Goal: Information Seeking & Learning: Learn about a topic

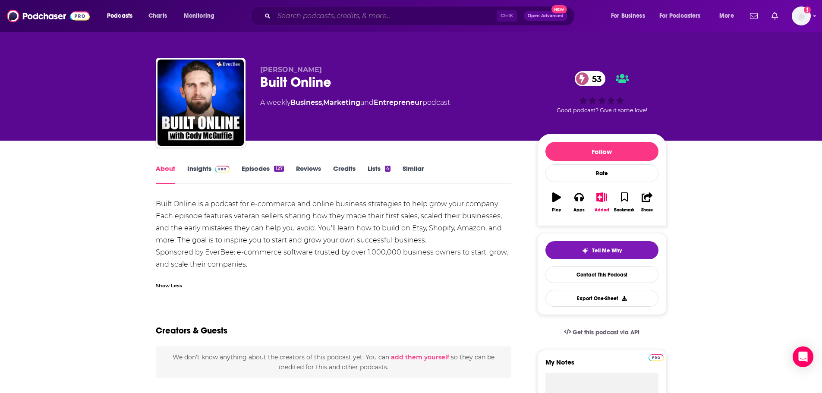
click at [298, 16] on input "Search podcasts, credits, & more..." at bounding box center [385, 16] width 223 height 14
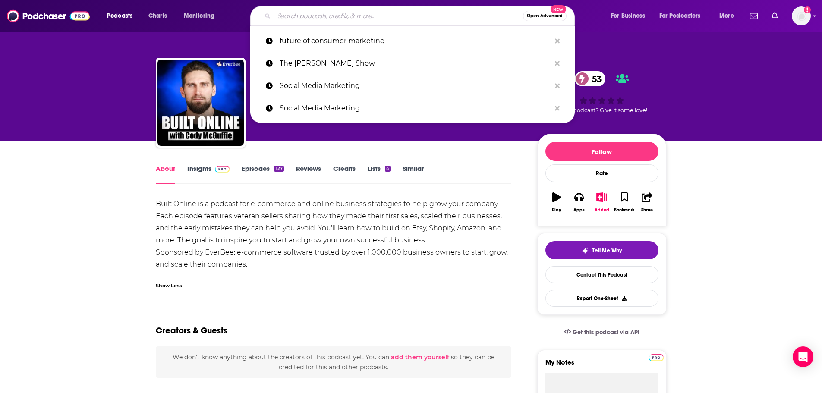
paste input "20 Minute Leaders"
type input "20 Minute Leaders"
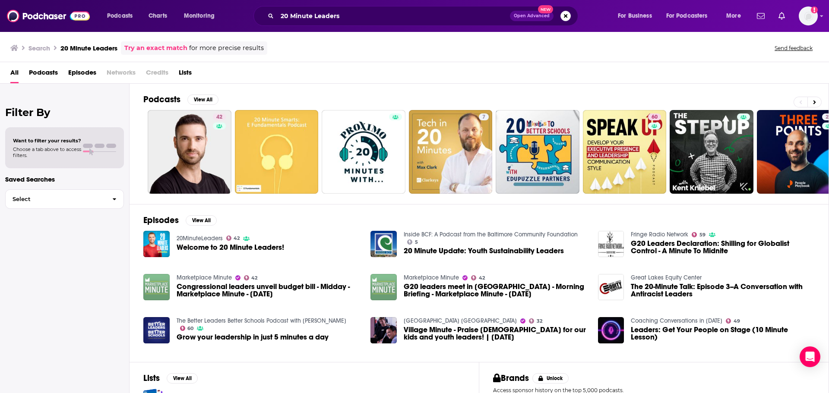
click at [203, 245] on span "Welcome to 20 Minute Leaders!" at bounding box center [231, 247] width 108 height 7
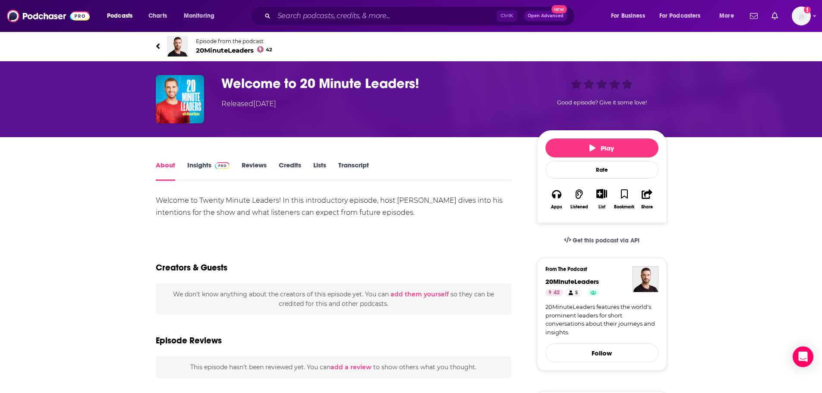
click at [193, 165] on link "Insights" at bounding box center [208, 171] width 43 height 20
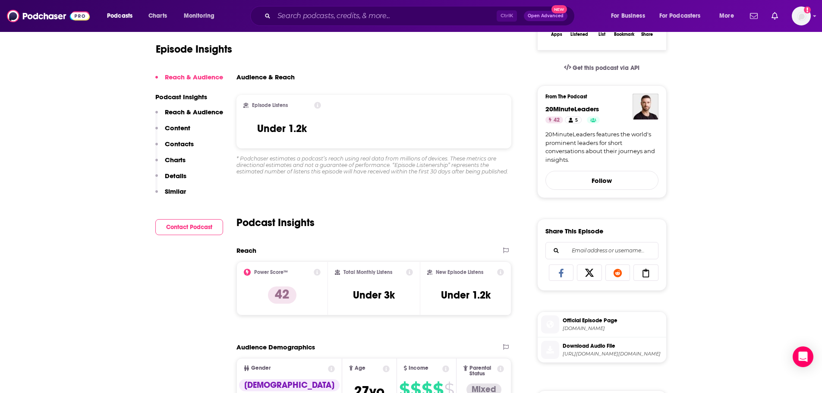
scroll to position [43, 0]
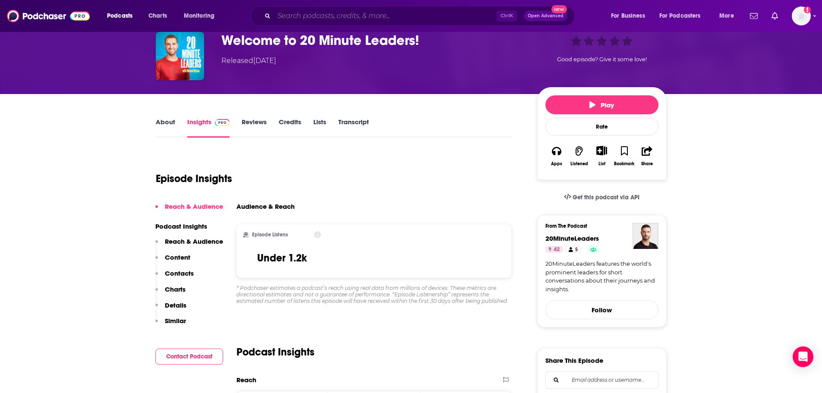
click at [355, 19] on input "Search podcasts, credits, & more..." at bounding box center [385, 16] width 223 height 14
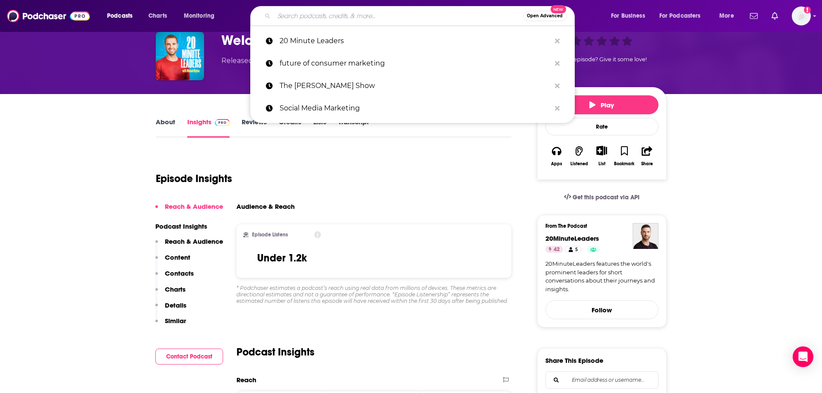
paste input "40 Lessons, Freelance"
type input "40 Lessons, Freelance"
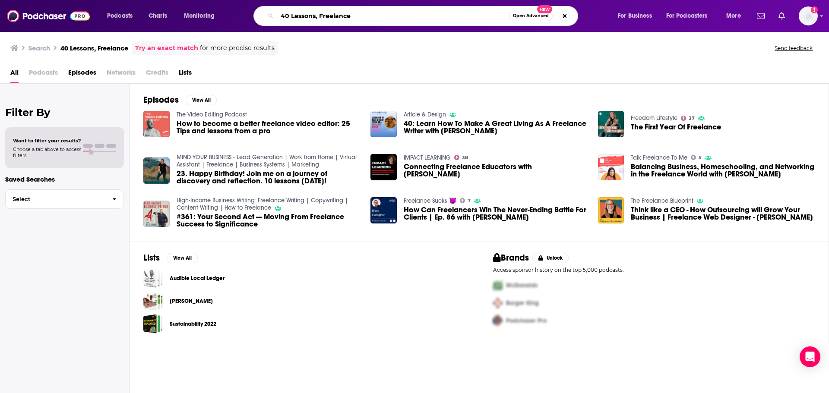
drag, startPoint x: 361, startPoint y: 15, endPoint x: 316, endPoint y: 22, distance: 45.0
click at [316, 22] on input "40 Lessons, Freelance" at bounding box center [393, 16] width 232 height 14
type input "40 Lessons"
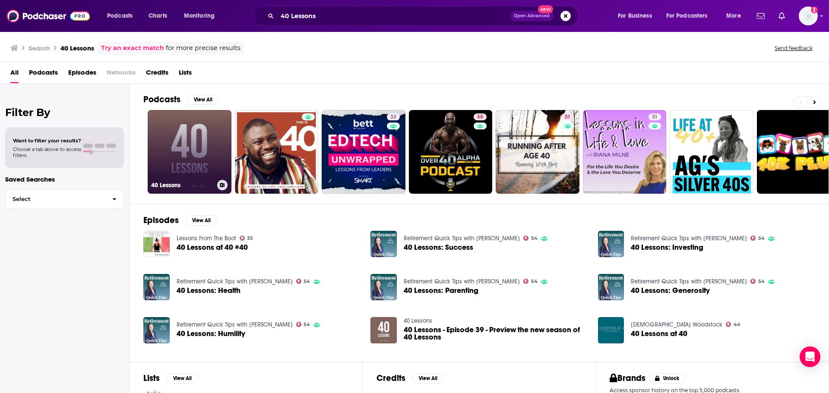
click at [193, 154] on link "40 Lessons" at bounding box center [190, 152] width 84 height 84
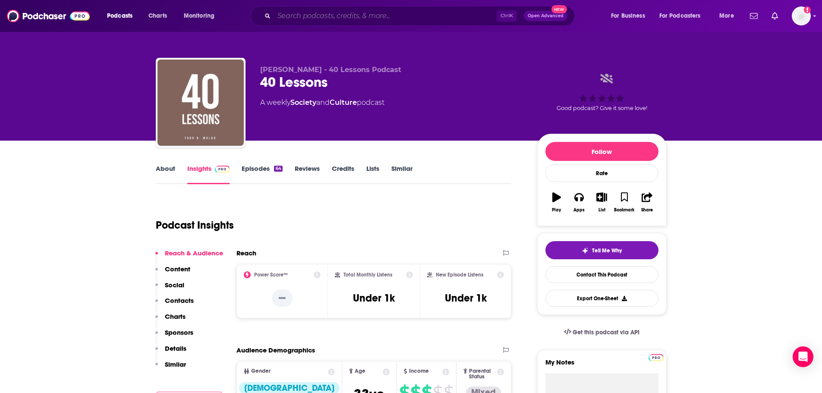
click at [315, 11] on input "Search podcasts, credits, & more..." at bounding box center [385, 16] width 223 height 14
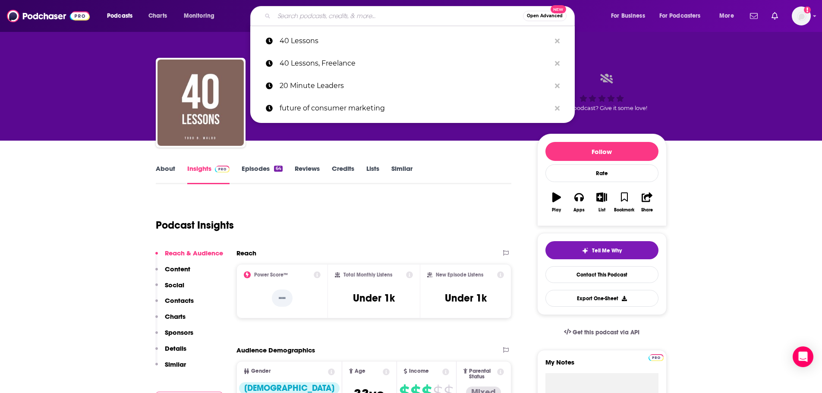
paste input "After Hours Skin Clinic"
type input "After Hours Skin Clinic"
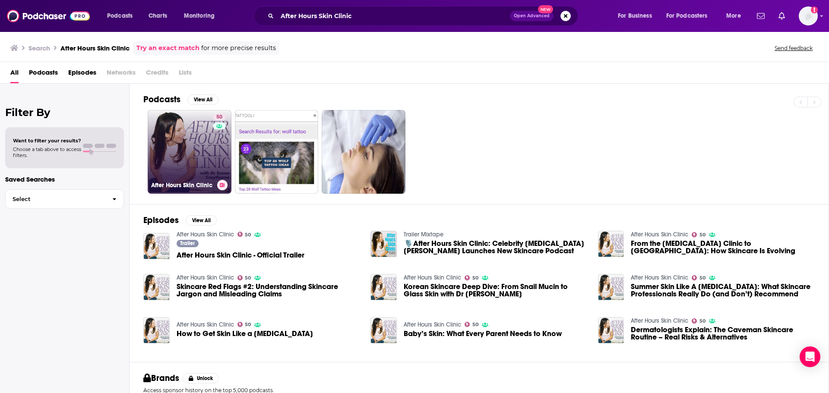
click at [193, 136] on link "50 After Hours Skin Clinic" at bounding box center [190, 152] width 84 height 84
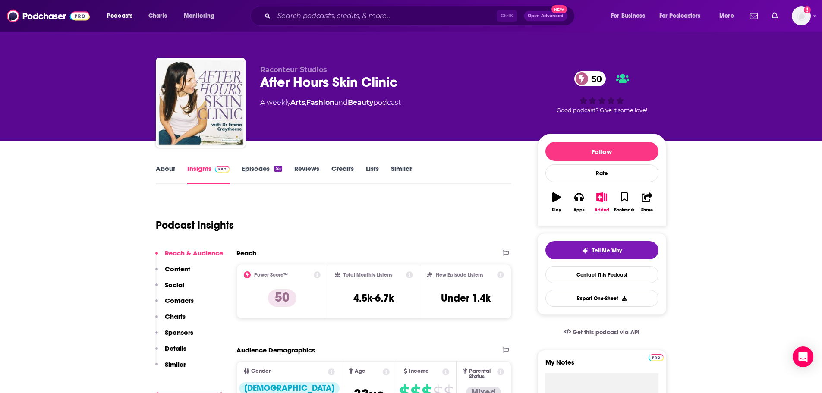
click at [173, 174] on link "About" at bounding box center [165, 174] width 19 height 20
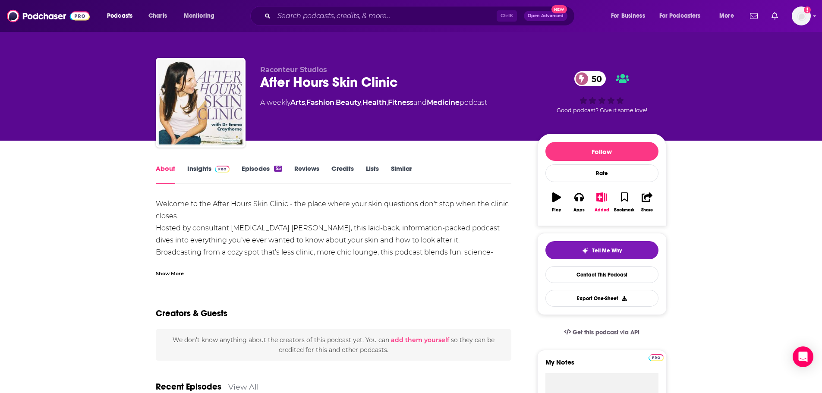
click at [177, 275] on div "Show More" at bounding box center [170, 273] width 28 height 8
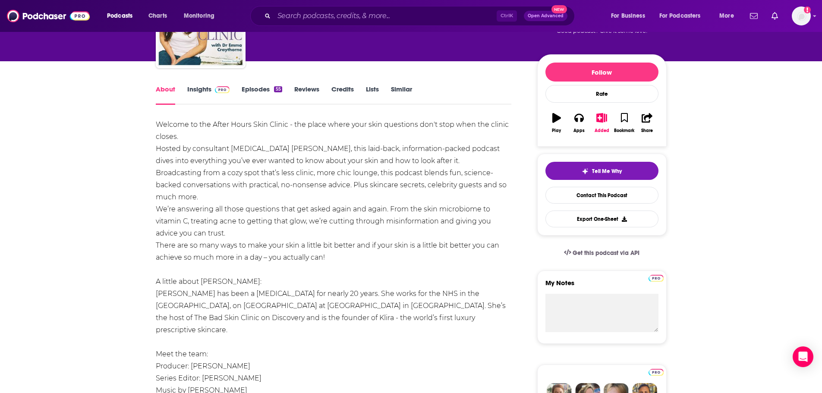
scroll to position [86, 0]
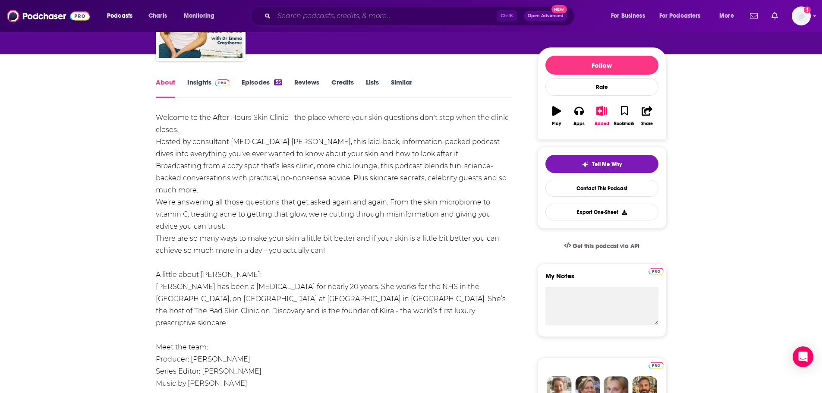
click at [290, 12] on input "Search podcasts, credits, & more..." at bounding box center [385, 16] width 223 height 14
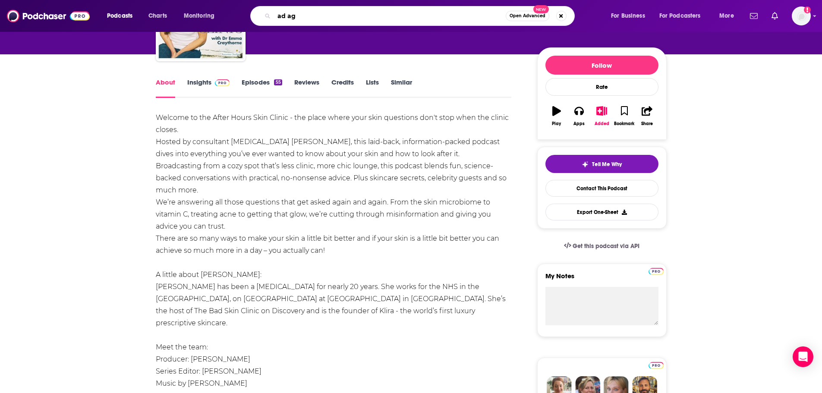
type input "ad age"
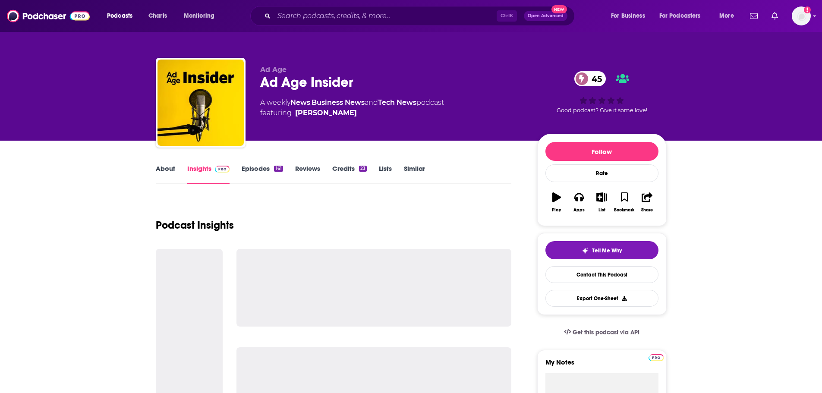
click at [164, 167] on link "About" at bounding box center [165, 174] width 19 height 20
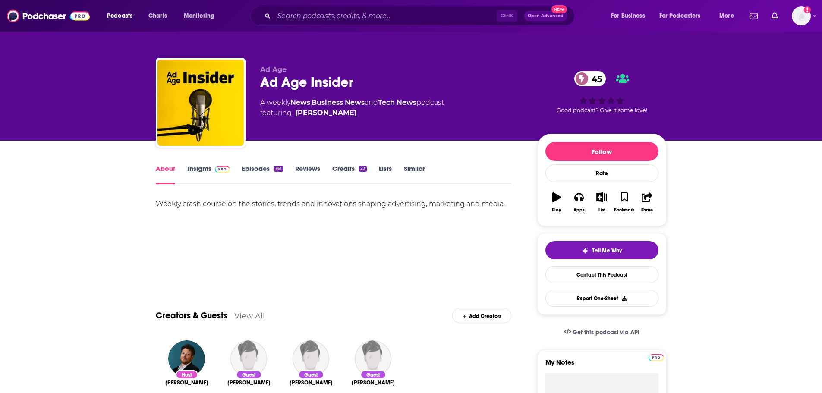
click at [201, 171] on link "Insights" at bounding box center [208, 174] width 43 height 20
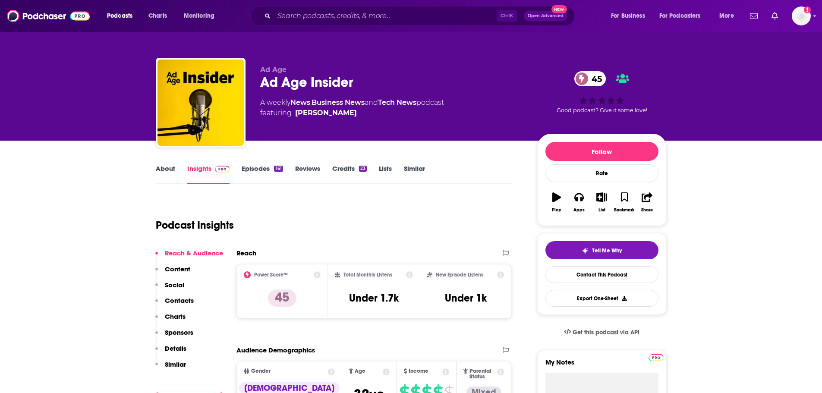
click at [242, 174] on link "Episodes 161" at bounding box center [262, 174] width 41 height 20
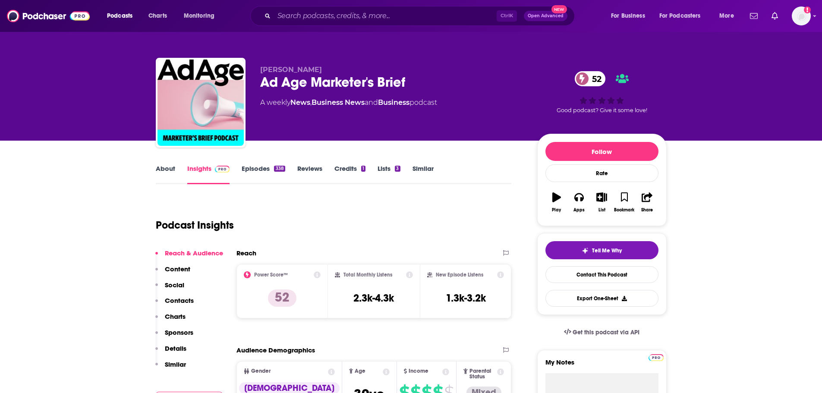
click at [167, 171] on link "About" at bounding box center [165, 174] width 19 height 20
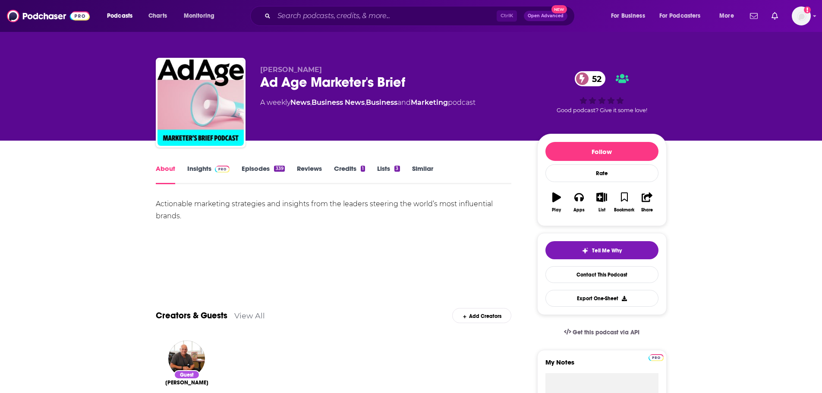
click at [200, 166] on link "Insights" at bounding box center [208, 174] width 43 height 20
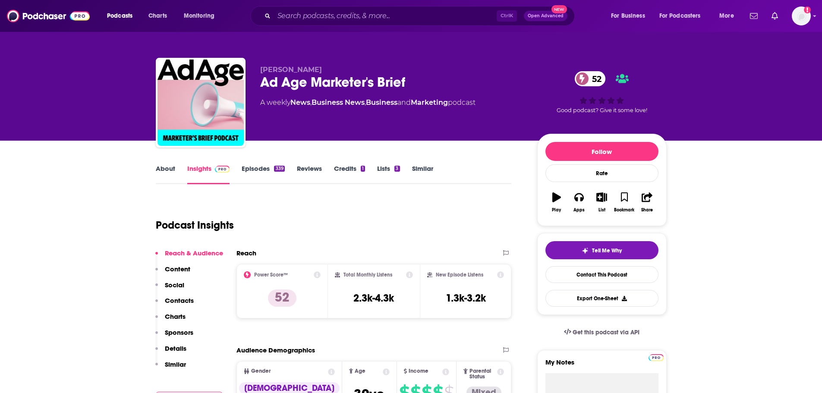
click at [262, 172] on link "Episodes 339" at bounding box center [263, 174] width 43 height 20
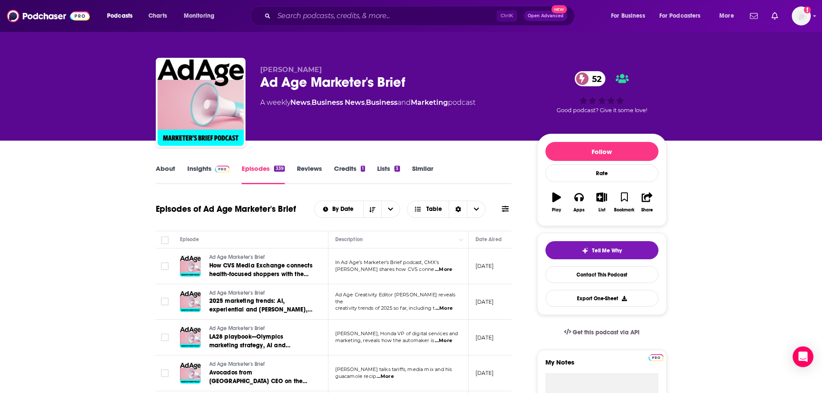
click at [193, 169] on link "Insights" at bounding box center [208, 174] width 43 height 20
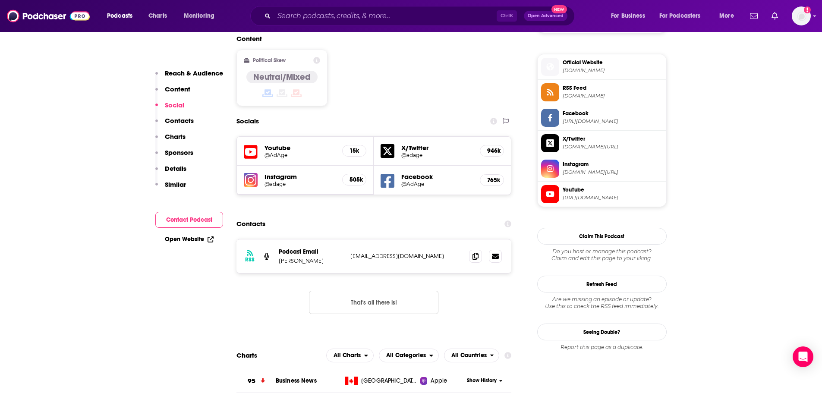
scroll to position [691, 0]
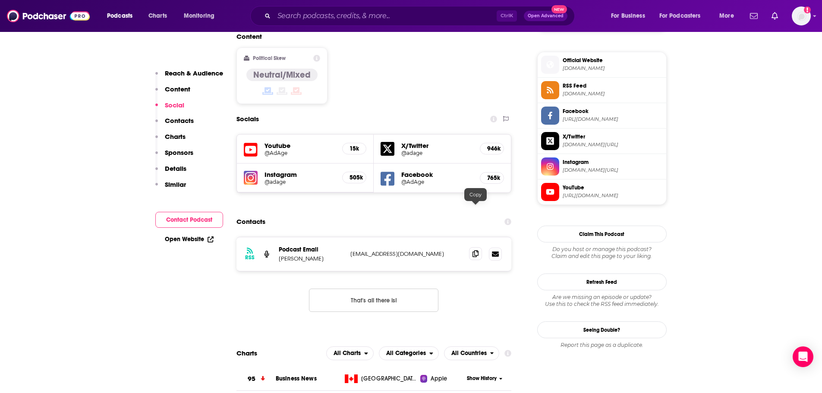
click at [471, 247] on span at bounding box center [475, 253] width 13 height 13
click at [327, 20] on input "Search podcasts, credits, & more..." at bounding box center [385, 16] width 223 height 14
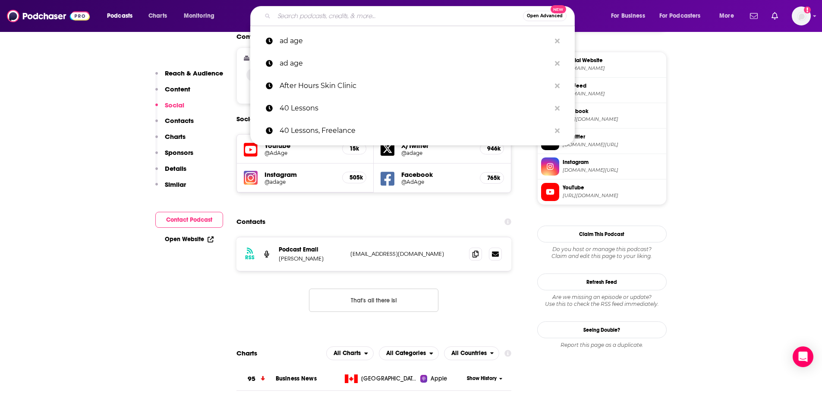
paste input "Inside [US_STATE] Business"
type input "Inside [US_STATE] Business"
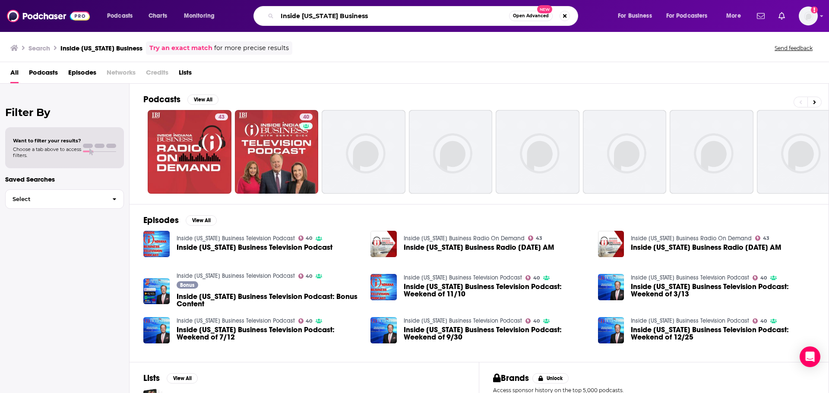
drag, startPoint x: 384, startPoint y: 14, endPoint x: 271, endPoint y: 16, distance: 113.1
click at [271, 16] on div "Inside INdiana Business Open Advanced New" at bounding box center [415, 16] width 325 height 20
paste input "AI Business, Informa Tech, The Voices of The Internet of Things With Chuck Mart…"
drag, startPoint x: 302, startPoint y: 16, endPoint x: 262, endPoint y: 16, distance: 40.2
click at [262, 16] on div "AI Business, Informa Tech, The Voices of The Internet of Things With Chuck Mart…" at bounding box center [415, 16] width 325 height 20
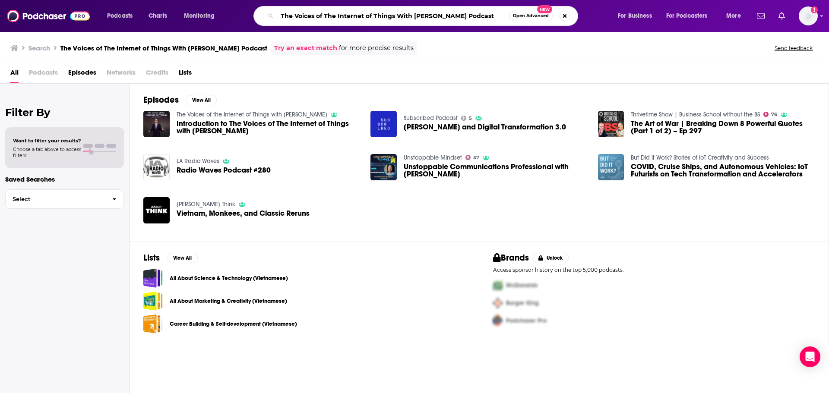
click at [373, 12] on input "The Voices of The Internet of Things With [PERSON_NAME] Podcast" at bounding box center [393, 16] width 232 height 14
drag, startPoint x: 386, startPoint y: 13, endPoint x: 437, endPoint y: 14, distance: 50.1
click at [437, 14] on input "The Voices of The Internet of Things With [PERSON_NAME] Podcast" at bounding box center [393, 16] width 232 height 14
click at [454, 15] on input "The Voices of The Internet of Things With [PERSON_NAME] Podcast" at bounding box center [393, 16] width 232 height 14
drag, startPoint x: 397, startPoint y: 15, endPoint x: 506, endPoint y: 11, distance: 108.9
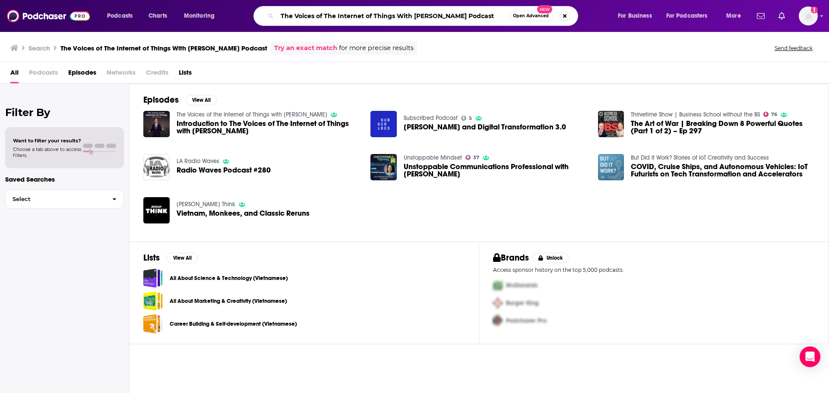
click at [506, 11] on input "The Voices of The Internet of Things With [PERSON_NAME] Podcast" at bounding box center [393, 16] width 232 height 14
type input "The Voices of The Internet of Things"
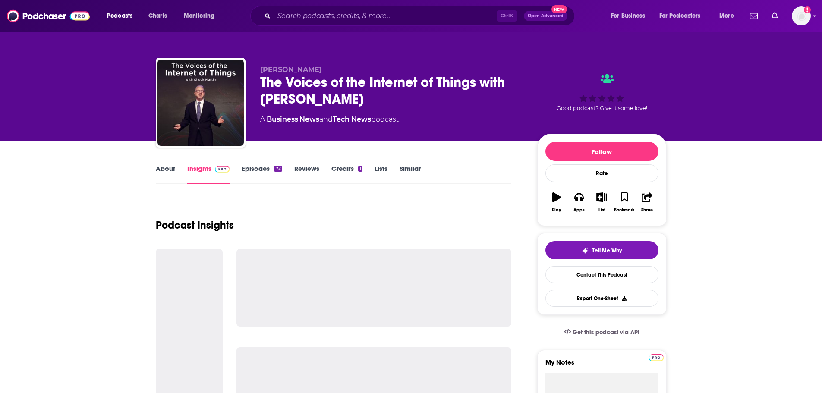
click at [171, 170] on link "About" at bounding box center [165, 174] width 19 height 20
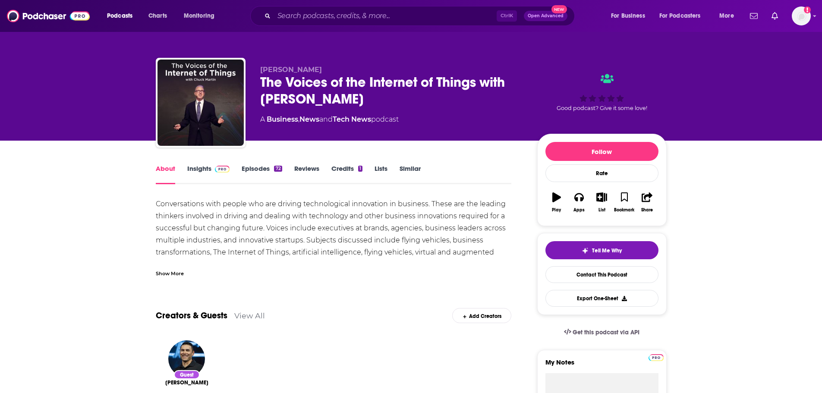
click at [180, 272] on div "Show More" at bounding box center [170, 273] width 28 height 8
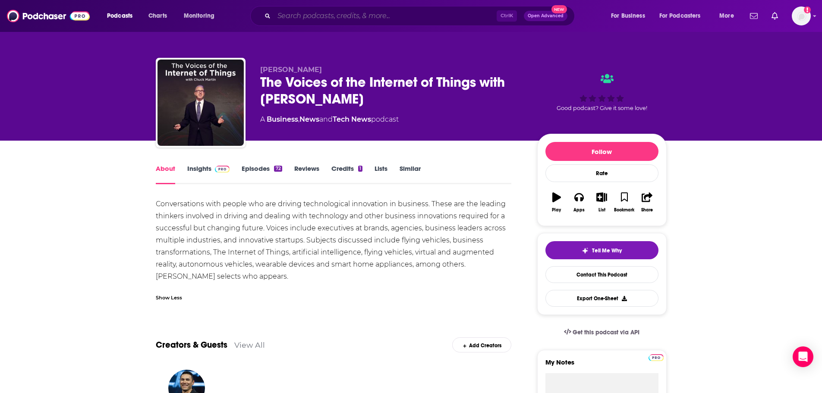
click at [297, 14] on input "Search podcasts, credits, & more..." at bounding box center [385, 16] width 223 height 14
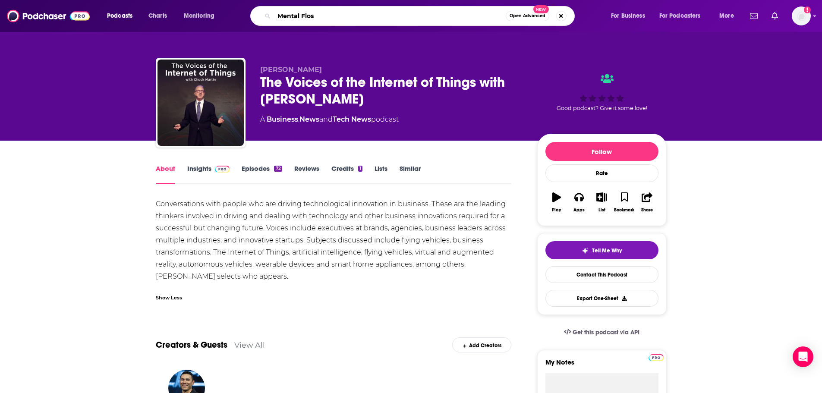
type input "Mental Floss"
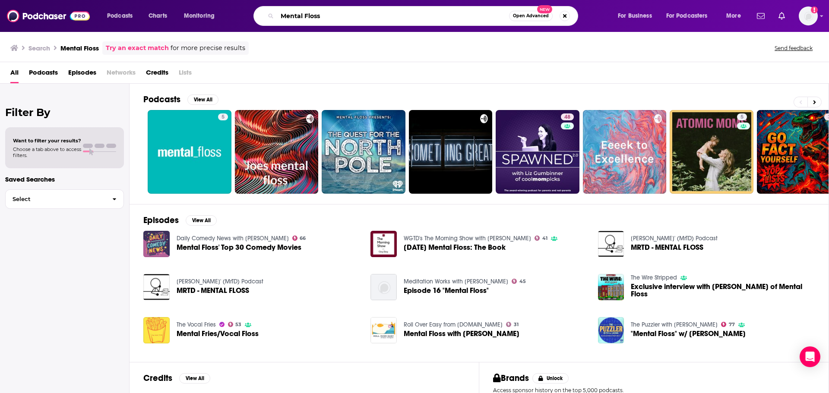
drag, startPoint x: 304, startPoint y: 17, endPoint x: 252, endPoint y: 14, distance: 52.3
click at [252, 16] on div "Mental Floss Open Advanced New" at bounding box center [424, 16] width 369 height 20
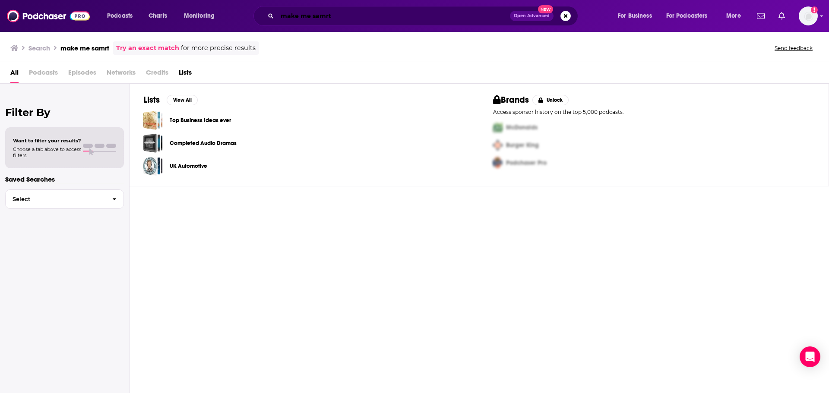
click at [346, 14] on input "make me samrt" at bounding box center [393, 16] width 233 height 14
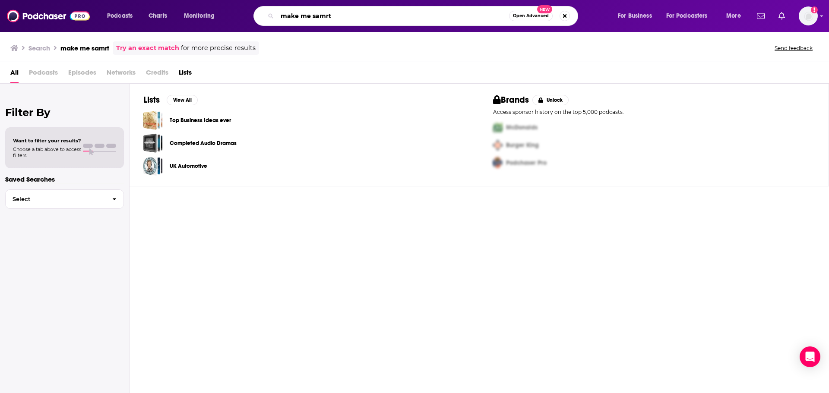
drag, startPoint x: 342, startPoint y: 19, endPoint x: 316, endPoint y: 21, distance: 26.0
click at [316, 21] on input "make me samrt" at bounding box center [393, 16] width 232 height 14
type input "make me smart"
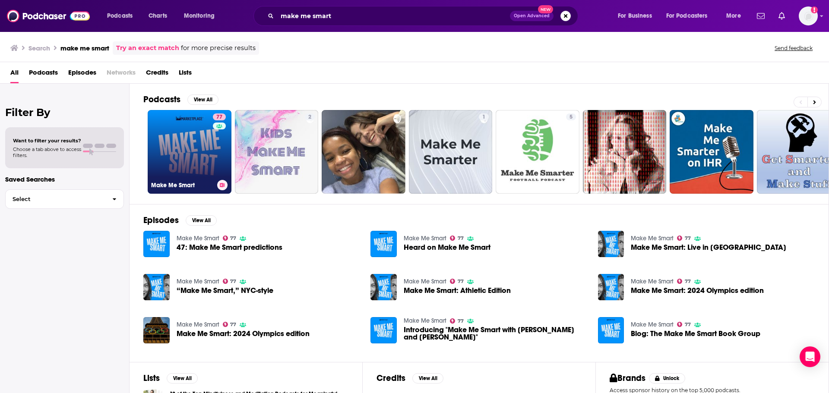
click at [199, 157] on link "77 Make Me Smart" at bounding box center [190, 152] width 84 height 84
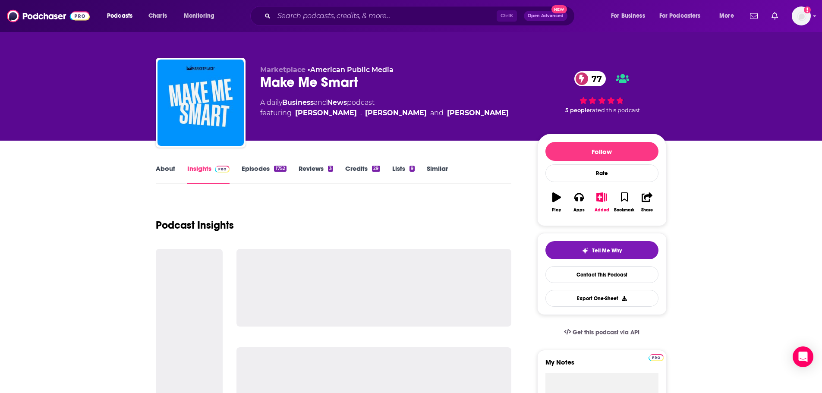
click at [167, 168] on link "About" at bounding box center [165, 174] width 19 height 20
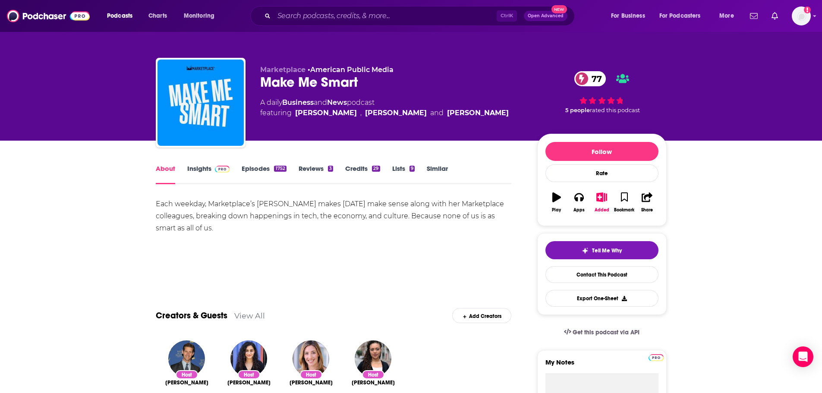
click at [201, 176] on link "Insights" at bounding box center [208, 174] width 43 height 20
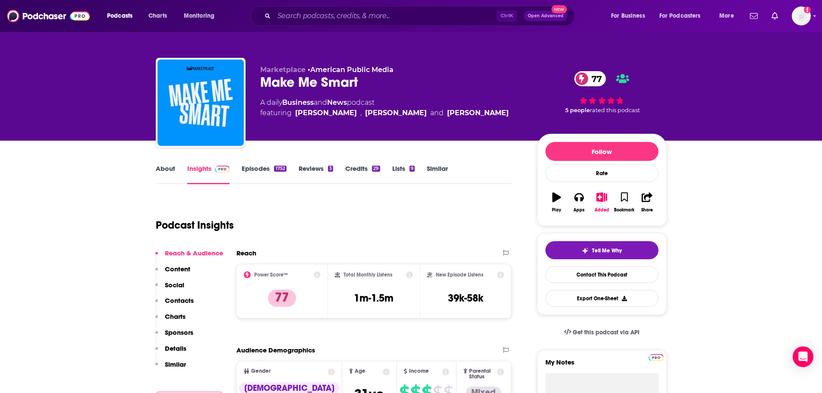
click at [253, 165] on link "Episodes 1752" at bounding box center [264, 174] width 44 height 20
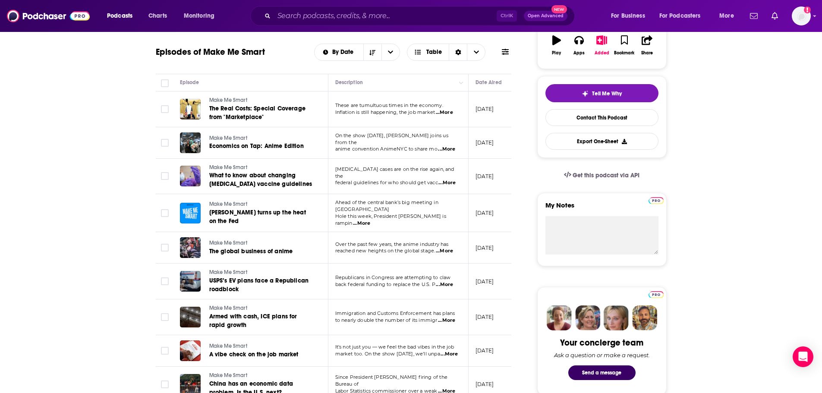
scroll to position [173, 0]
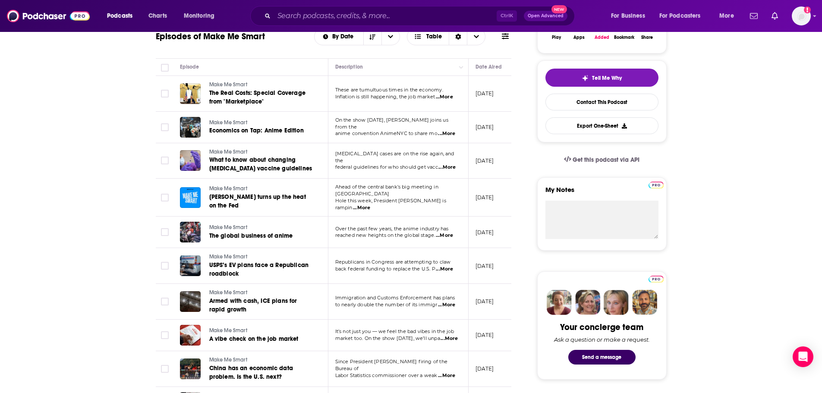
click at [452, 99] on span "...More" at bounding box center [444, 97] width 17 height 7
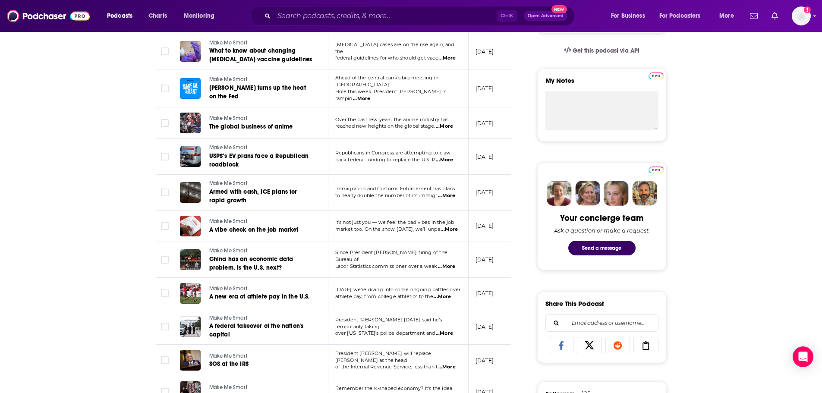
scroll to position [302, 0]
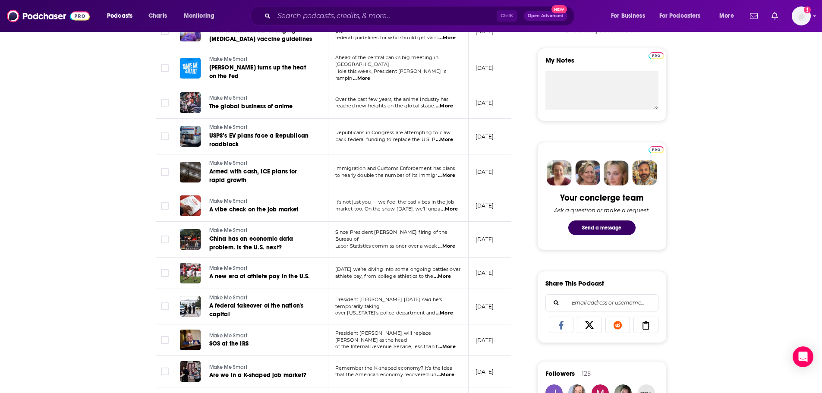
click at [446, 103] on span "...More" at bounding box center [444, 106] width 17 height 7
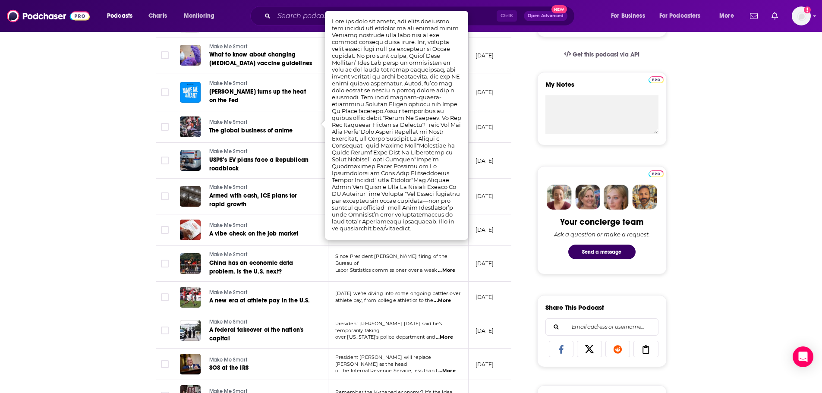
scroll to position [259, 0]
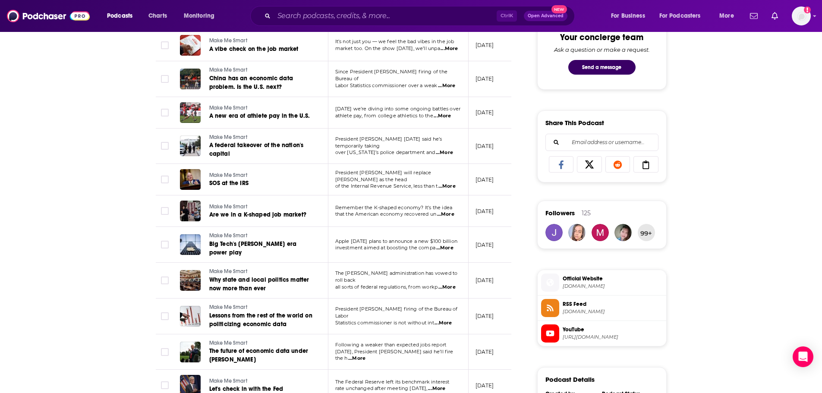
scroll to position [475, 0]
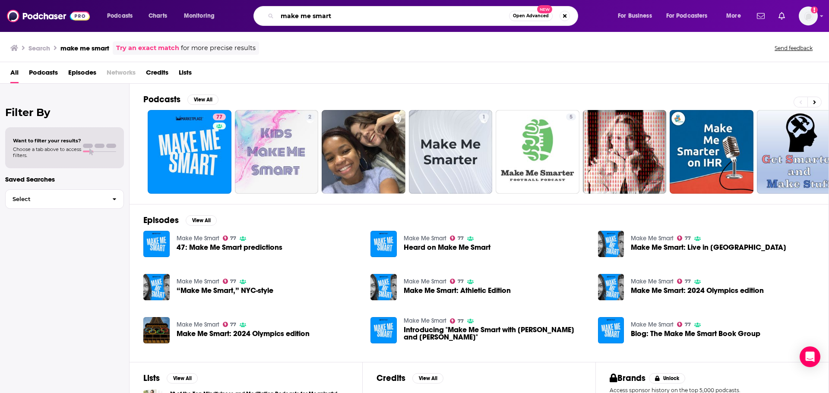
drag, startPoint x: 322, startPoint y: 16, endPoint x: 272, endPoint y: 16, distance: 49.7
click at [272, 16] on div "make me smart Open Advanced New" at bounding box center [415, 16] width 325 height 20
paste input "Marketplace Minute"
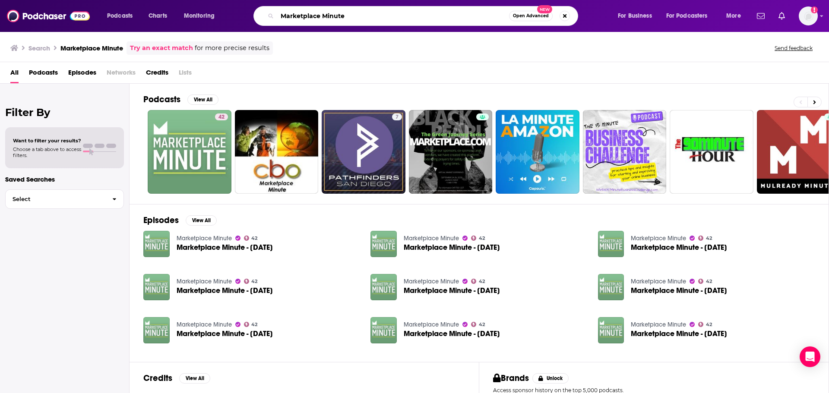
drag, startPoint x: 360, startPoint y: 15, endPoint x: 272, endPoint y: 17, distance: 87.2
click at [272, 17] on div "Marketplace Minute Open Advanced New" at bounding box center [415, 16] width 325 height 20
paste input "illion Bazillion"
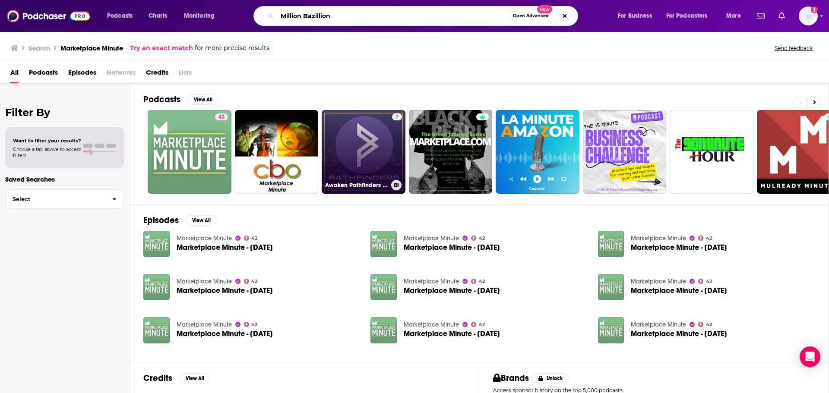
type input "Million Bazillion"
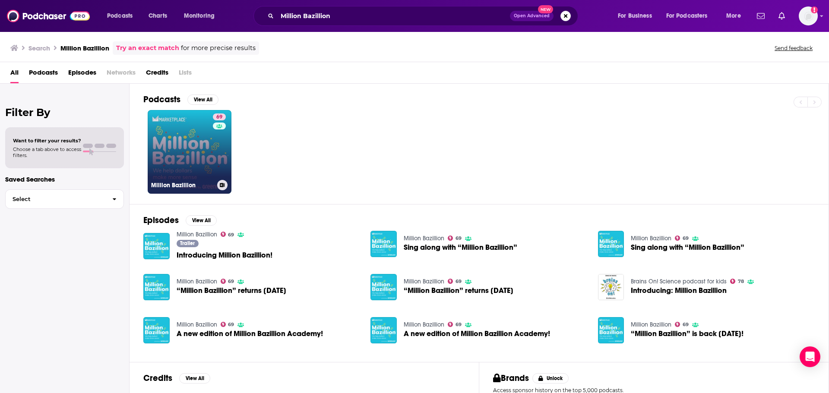
click at [197, 158] on link "69 Million Bazillion" at bounding box center [190, 152] width 84 height 84
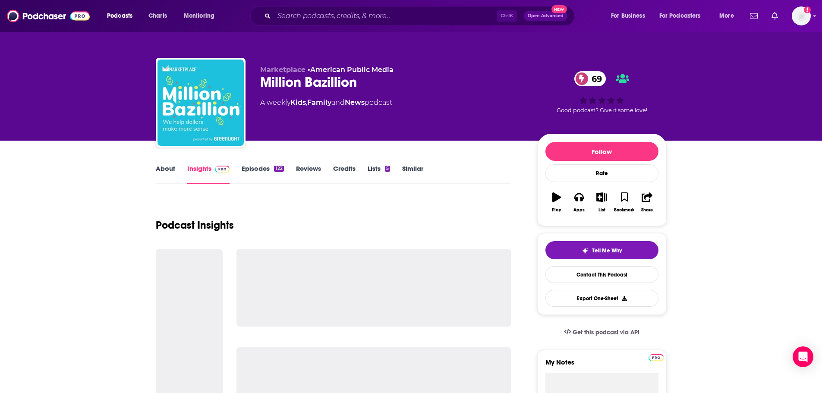
click at [166, 172] on link "About" at bounding box center [165, 174] width 19 height 20
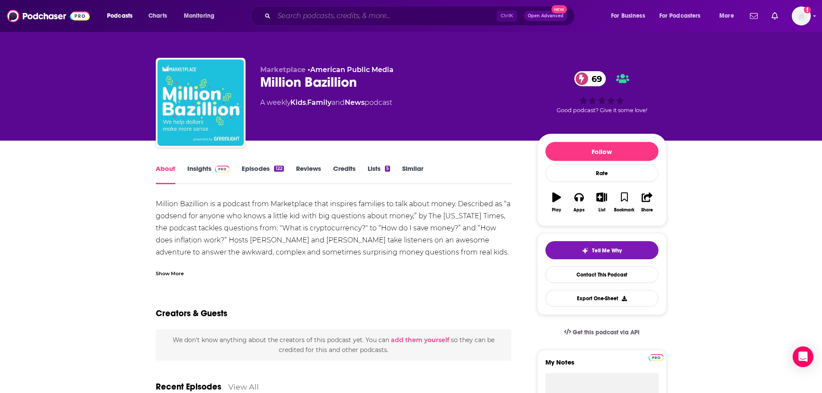
click at [367, 15] on input "Search podcasts, credits, & more..." at bounding box center [385, 16] width 223 height 14
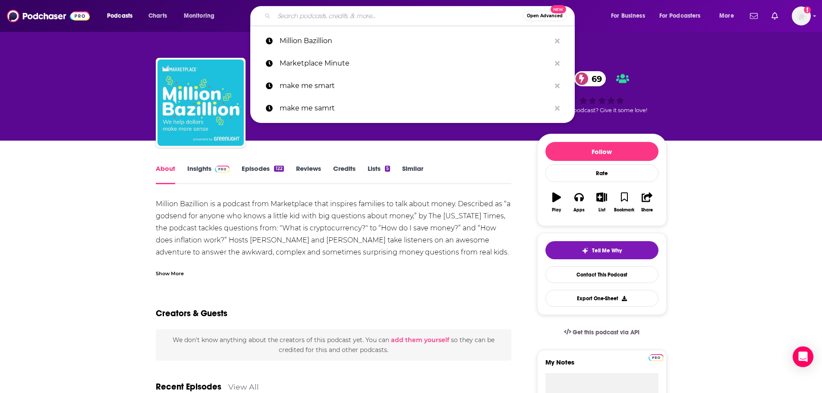
paste input "It's Complicated"
type input "It's Complicated"
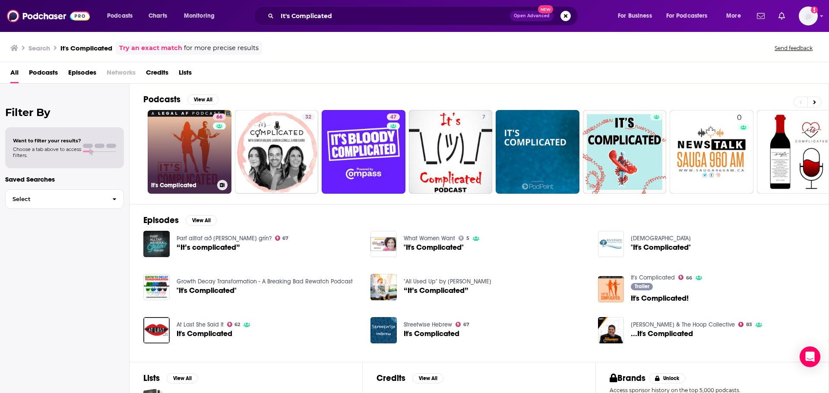
click at [202, 150] on link "66 It's Complicated" at bounding box center [190, 152] width 84 height 84
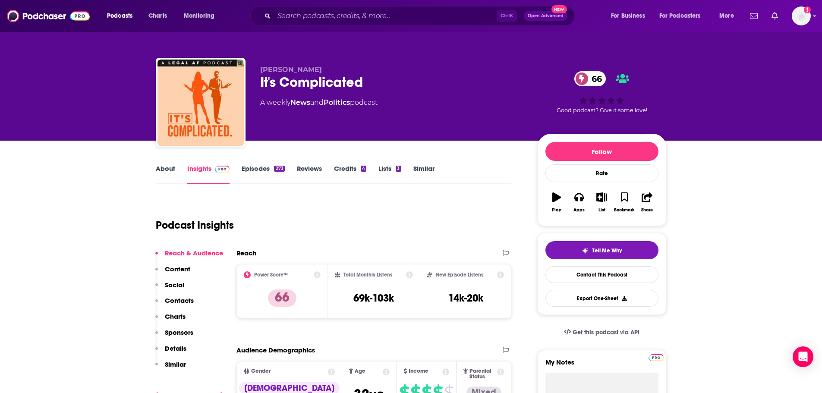
click at [174, 171] on link "About" at bounding box center [165, 174] width 19 height 20
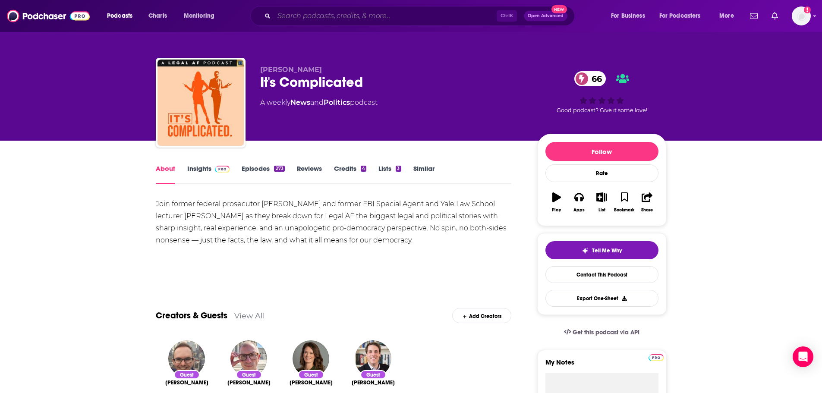
click at [390, 11] on input "Search podcasts, credits, & more..." at bounding box center [385, 16] width 223 height 14
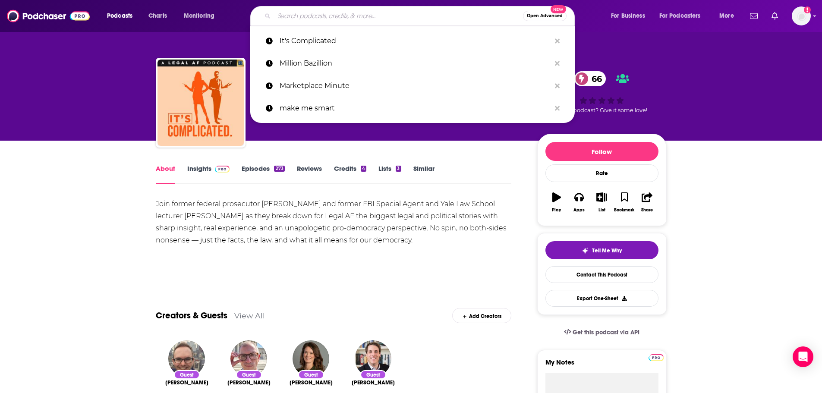
paste input "Atlanta Business Chronicle's BIZ"
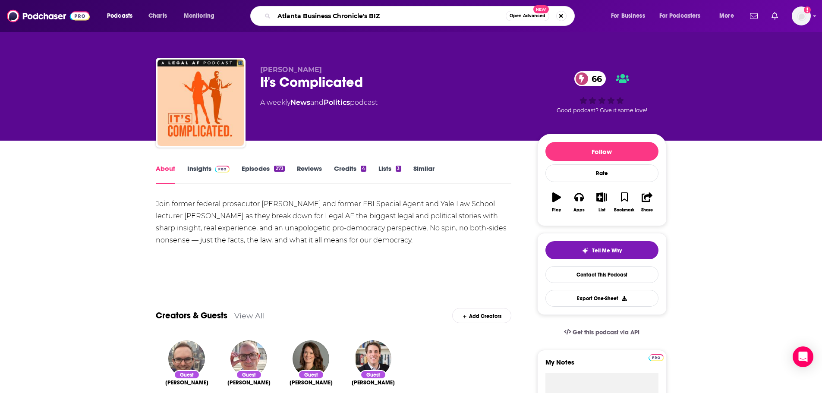
type input "Atlanta Business Chronicle's BIZ"
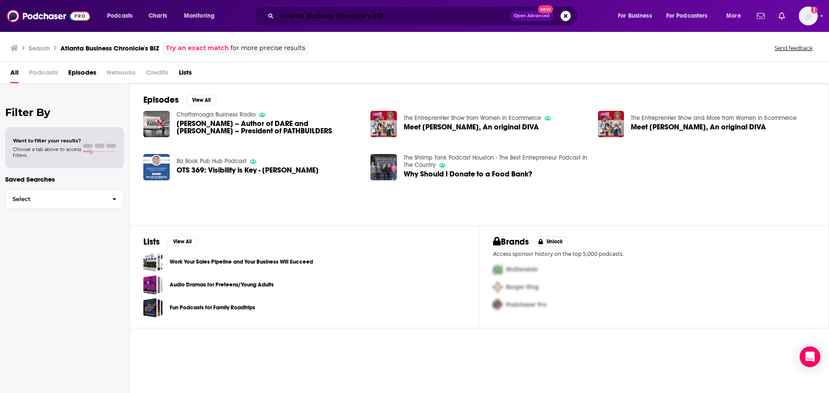
click at [380, 15] on input "Atlanta Business Chronicle's BIZ" at bounding box center [393, 16] width 233 height 14
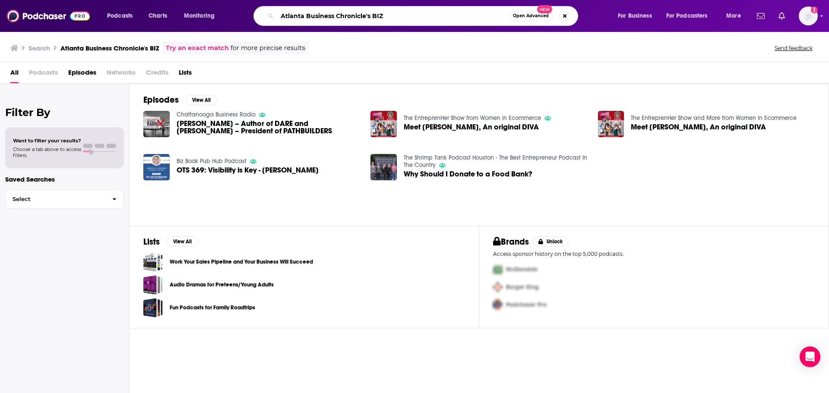
click at [380, 15] on input "Atlanta Business Chronicle's BIZ" at bounding box center [393, 16] width 232 height 14
type input "Atlanta Business Chronicle"
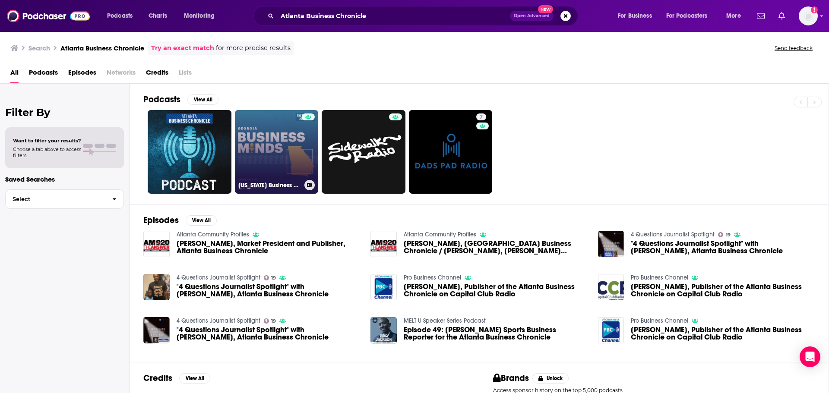
click at [307, 149] on div at bounding box center [308, 147] width 13 height 66
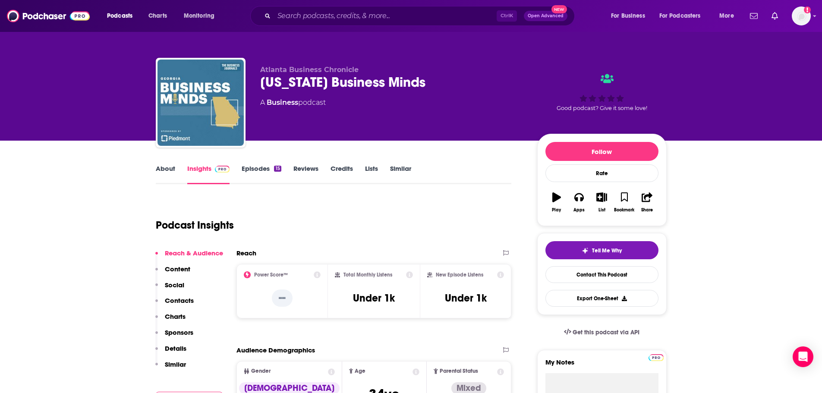
click at [163, 166] on link "About" at bounding box center [165, 174] width 19 height 20
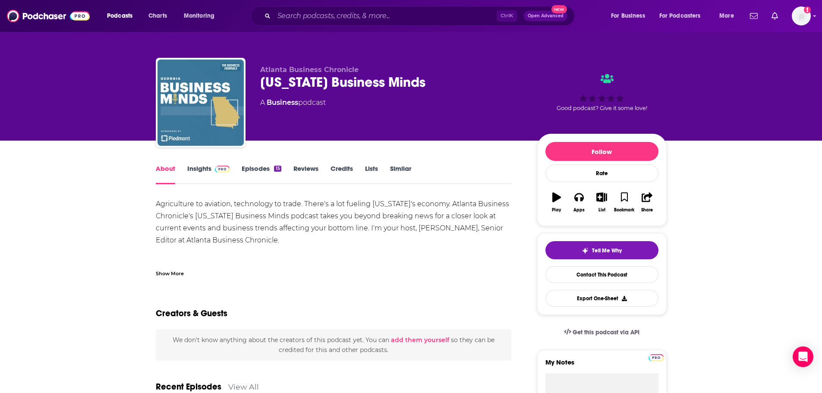
click at [196, 171] on link "Insights" at bounding box center [208, 174] width 43 height 20
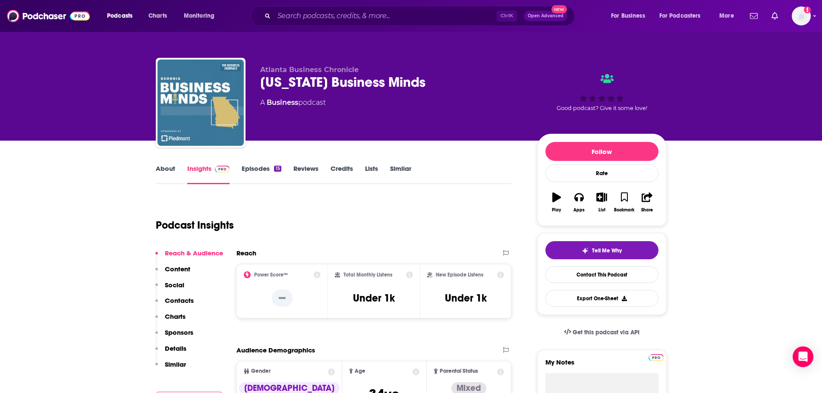
click at [166, 173] on link "About" at bounding box center [165, 174] width 19 height 20
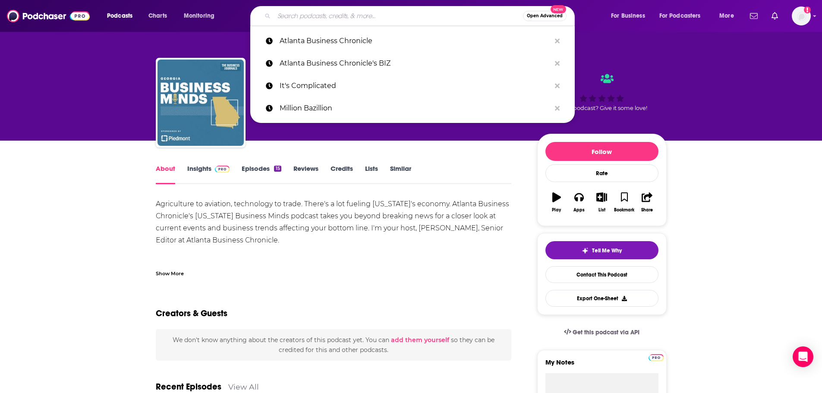
click at [318, 13] on input "Search podcasts, credits, & more..." at bounding box center [398, 16] width 249 height 14
paste input "Chewing Podcast"
type input "Chewing Podcast"
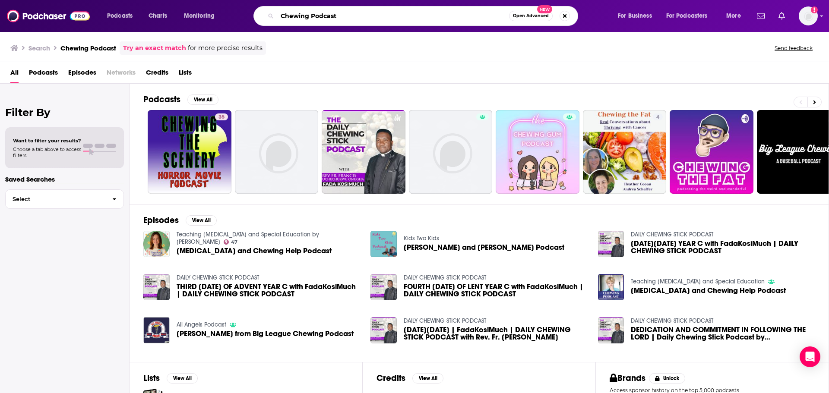
drag, startPoint x: 294, startPoint y: 18, endPoint x: 277, endPoint y: 17, distance: 16.4
click at [277, 17] on input "Chewing Podcast" at bounding box center [393, 16] width 232 height 14
paste input "Slate Money"
type input "Slate Money"
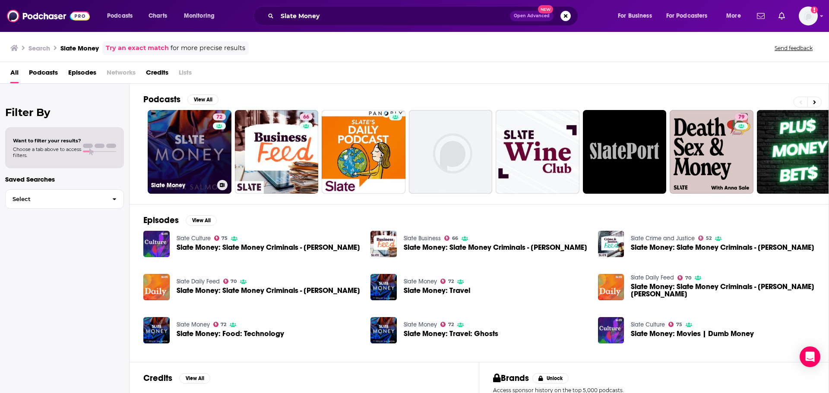
click at [205, 151] on link "72 Slate Money" at bounding box center [190, 152] width 84 height 84
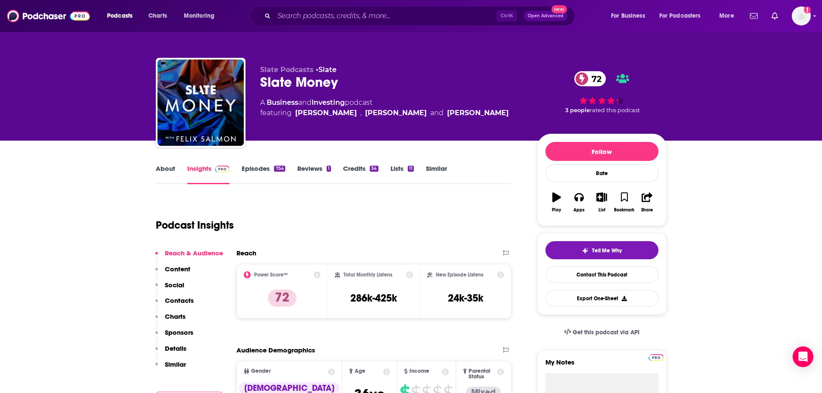
click at [171, 168] on link "About" at bounding box center [165, 174] width 19 height 20
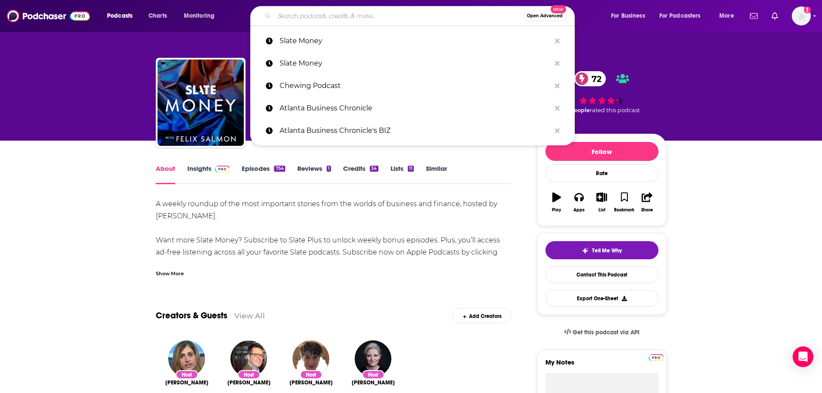
click at [358, 19] on input "Search podcasts, credits, & more..." at bounding box center [398, 16] width 249 height 14
paste input "Talking Biz News"
type input "Talking Biz News"
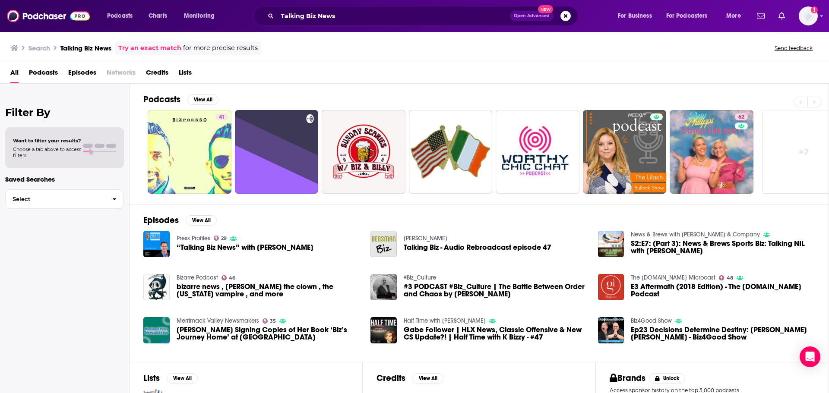
click at [376, 6] on div "Talking Biz News Open Advanced New" at bounding box center [415, 16] width 325 height 20
click at [375, 12] on input "Talking Biz News" at bounding box center [393, 16] width 233 height 14
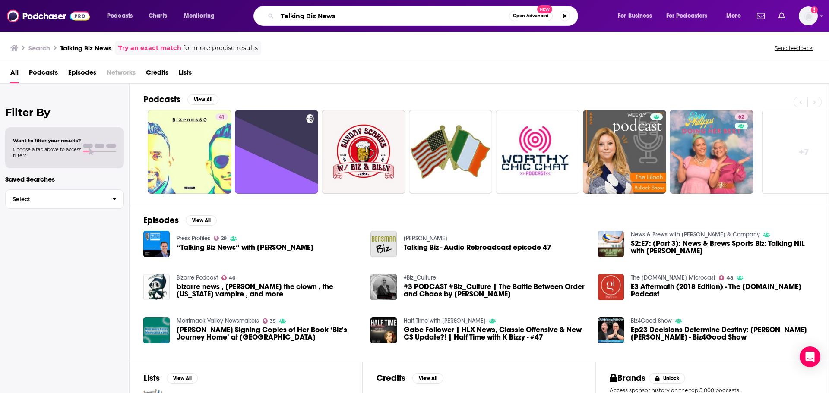
paste input "Buy Side WSJ"
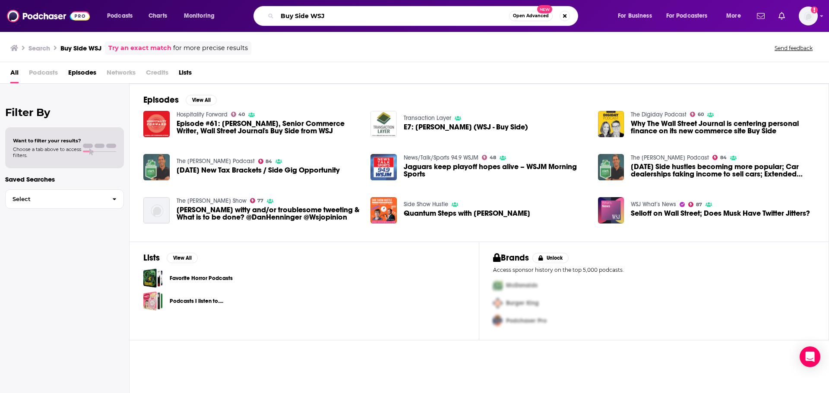
drag, startPoint x: 339, startPoint y: 18, endPoint x: 274, endPoint y: 18, distance: 64.8
click at [274, 18] on div "Buy Side WSJ Open Advanced New" at bounding box center [415, 16] width 325 height 20
paste input "[PERSON_NAME]'s Live"
type input "[PERSON_NAME] Live"
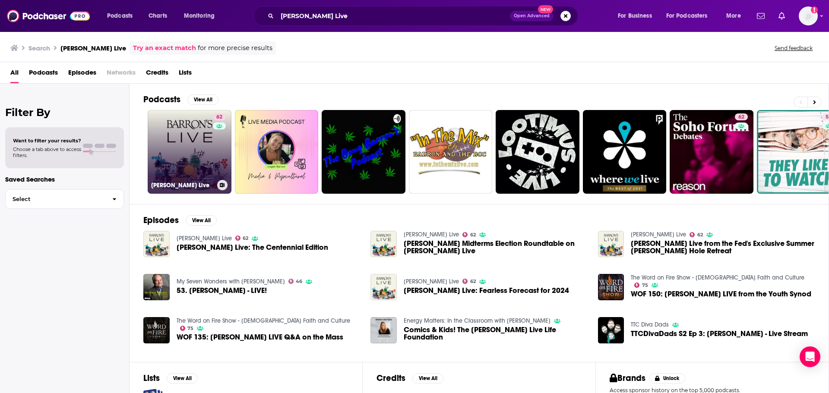
click at [206, 151] on link "62 [PERSON_NAME] Live" at bounding box center [190, 152] width 84 height 84
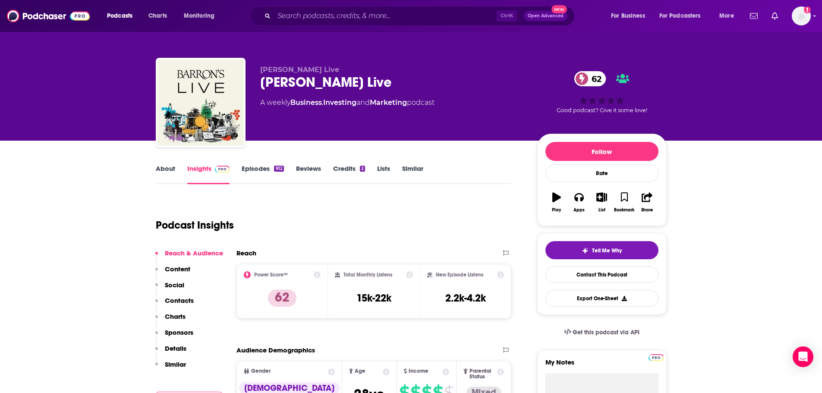
click at [167, 174] on link "About" at bounding box center [165, 174] width 19 height 20
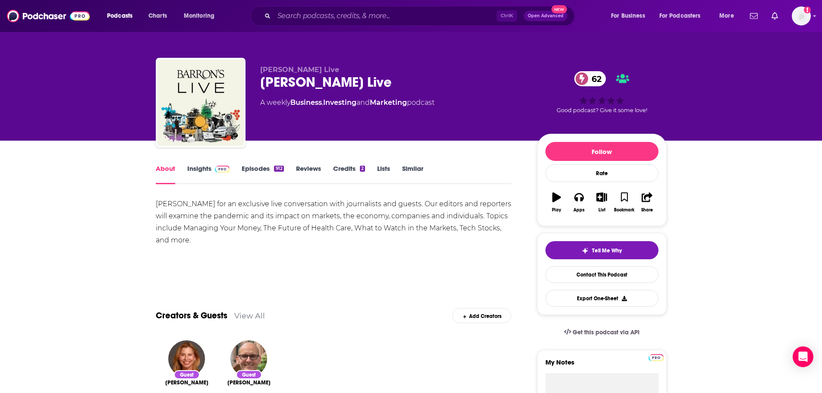
click at [204, 172] on link "Insights" at bounding box center [208, 174] width 43 height 20
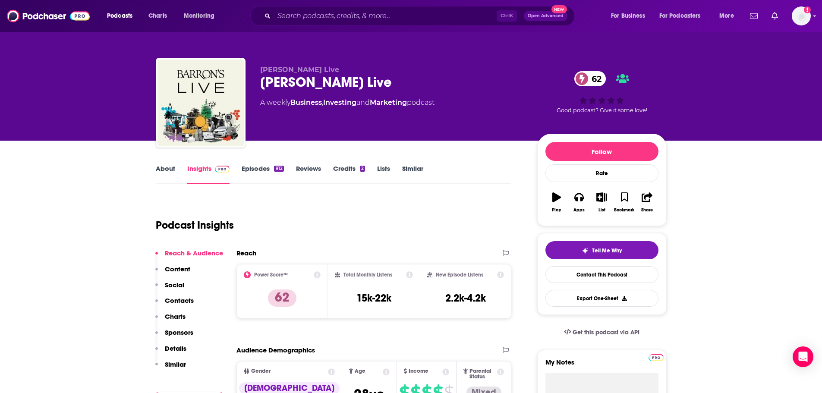
click at [252, 166] on link "Episodes 912" at bounding box center [263, 174] width 42 height 20
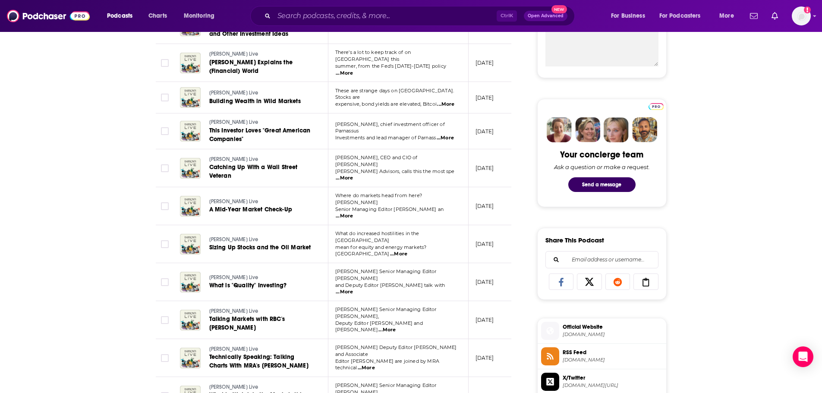
scroll to position [389, 0]
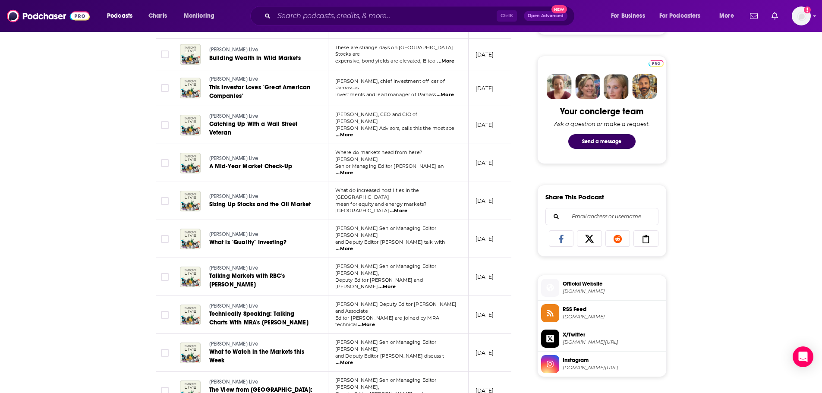
click at [396, 284] on span "...More" at bounding box center [387, 287] width 17 height 7
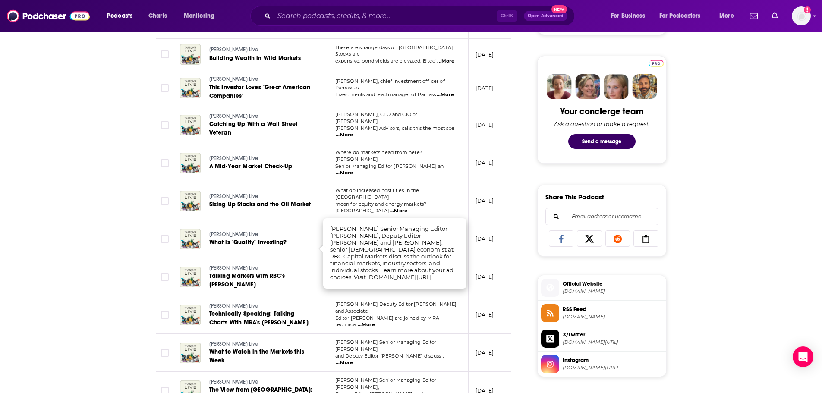
click at [104, 254] on div "About Insights Episodes 912 Reviews Credits 2 Lists Similar Episodes of [PERSON…" at bounding box center [411, 330] width 822 height 1156
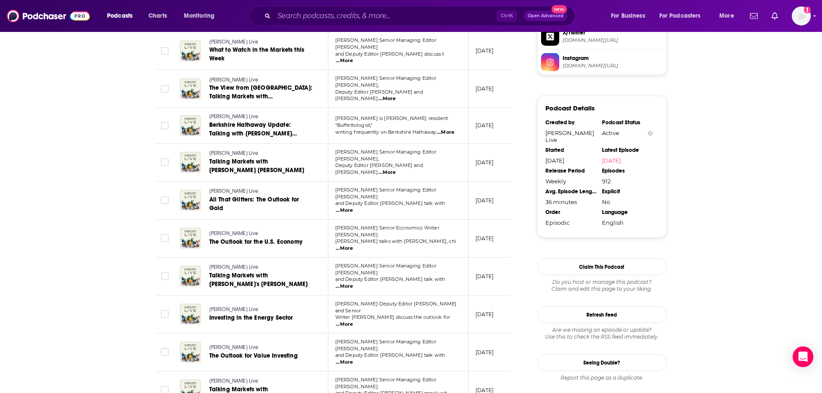
scroll to position [734, 0]
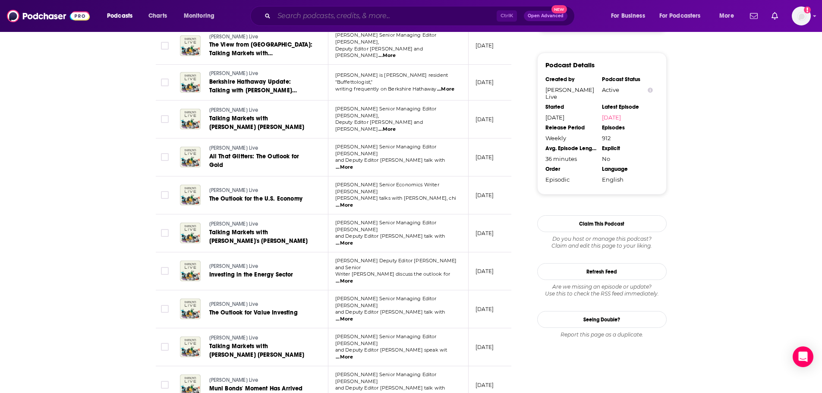
click at [326, 18] on input "Search podcasts, credits, & more..." at bounding box center [385, 16] width 223 height 14
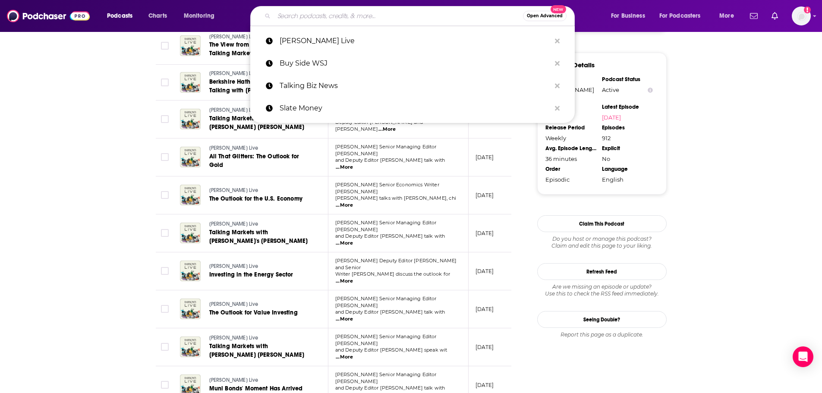
paste input "The Big Picture"
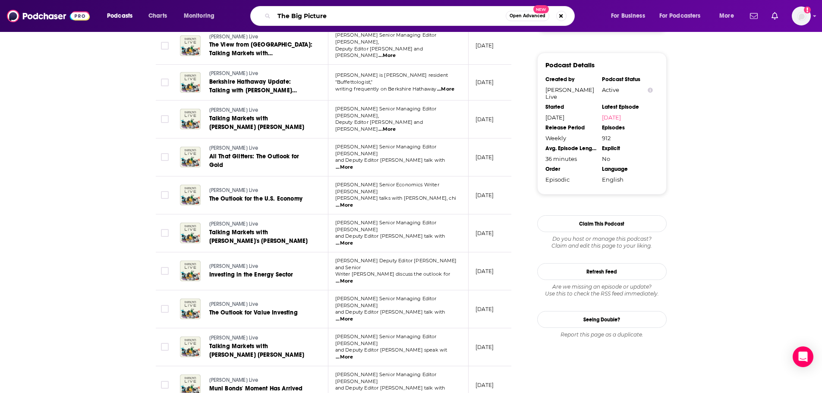
type input "The Big Picture"
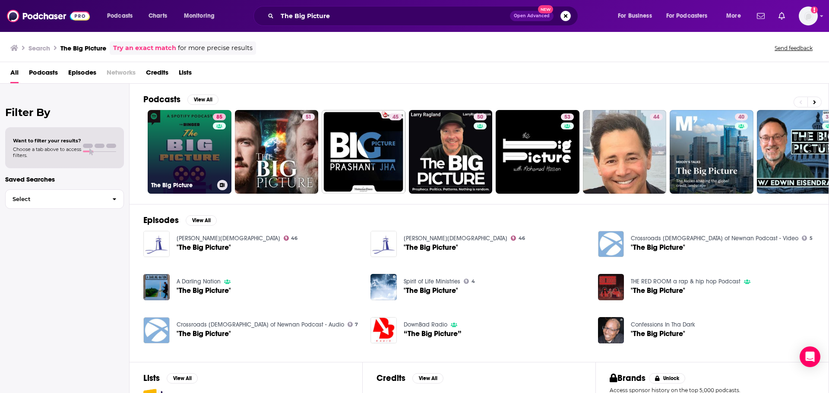
click at [198, 158] on link "85 The Big Picture" at bounding box center [190, 152] width 84 height 84
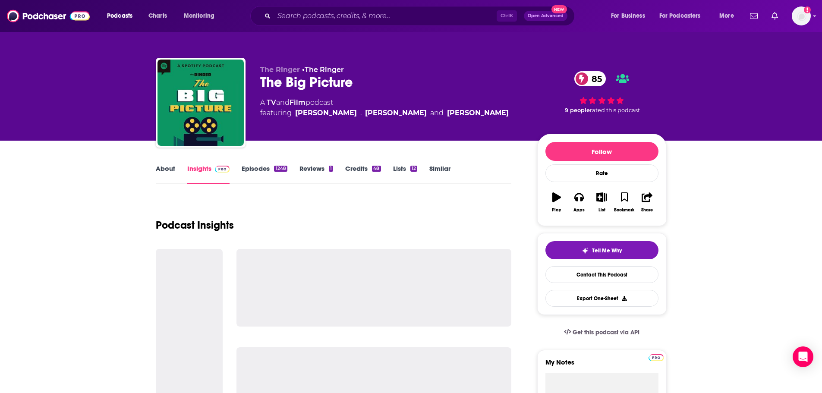
click at [173, 170] on link "About" at bounding box center [165, 174] width 19 height 20
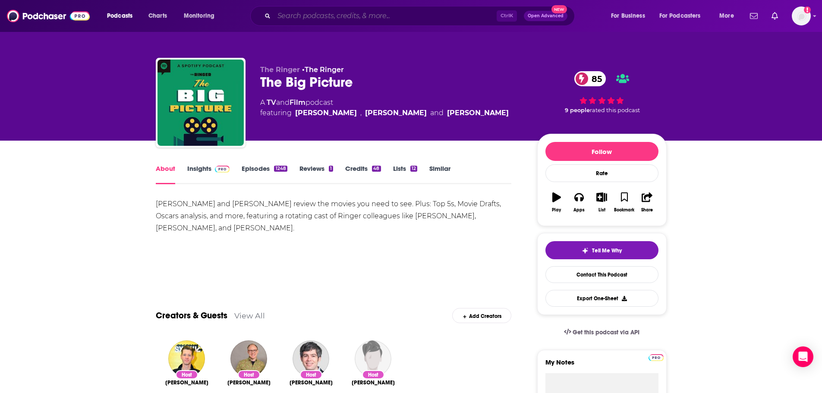
click at [351, 15] on input "Search podcasts, credits, & more..." at bounding box center [385, 16] width 223 height 14
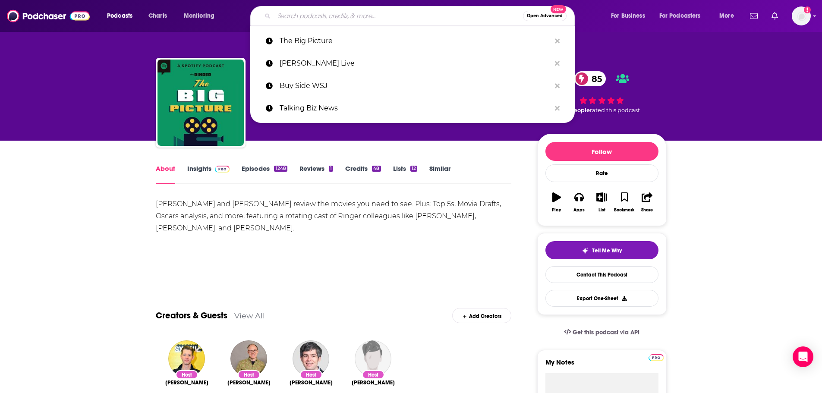
paste input "Masters in Business"
type input "Masters in Business"
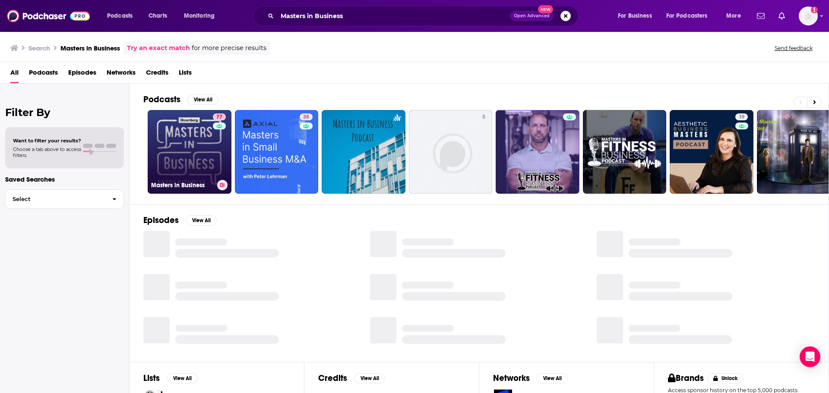
click at [178, 150] on link "77 Masters in Business" at bounding box center [190, 152] width 84 height 84
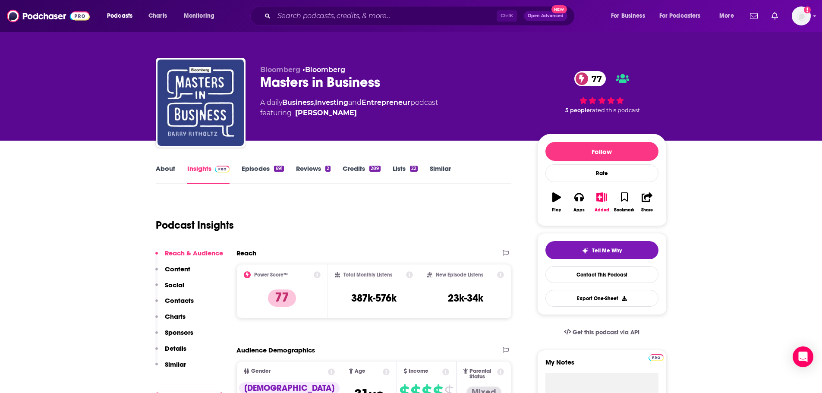
click at [163, 173] on link "About" at bounding box center [165, 174] width 19 height 20
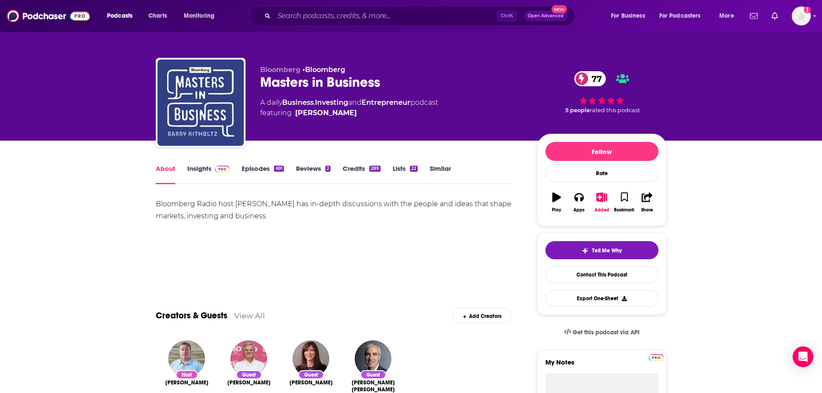
click at [202, 168] on link "Insights" at bounding box center [208, 174] width 43 height 20
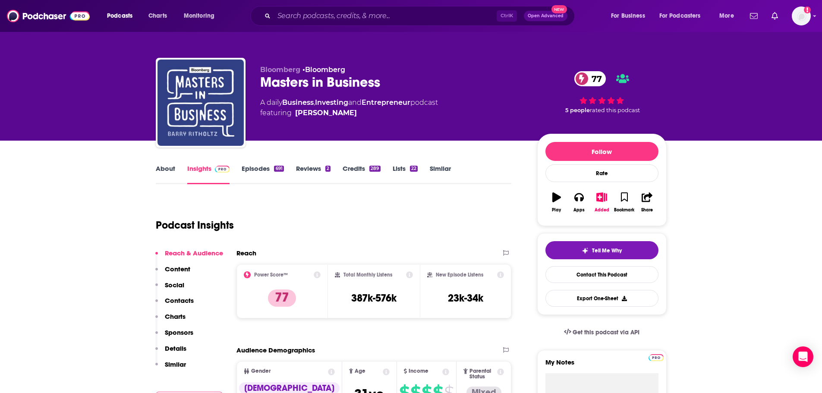
click at [247, 172] on link "Episodes 691" at bounding box center [263, 174] width 42 height 20
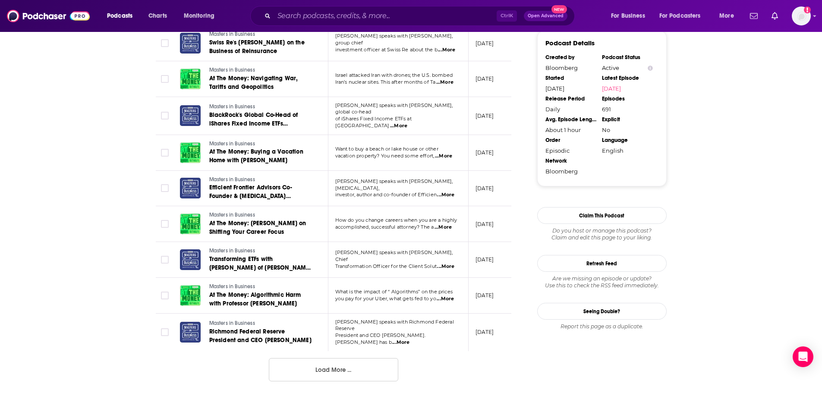
scroll to position [820, 0]
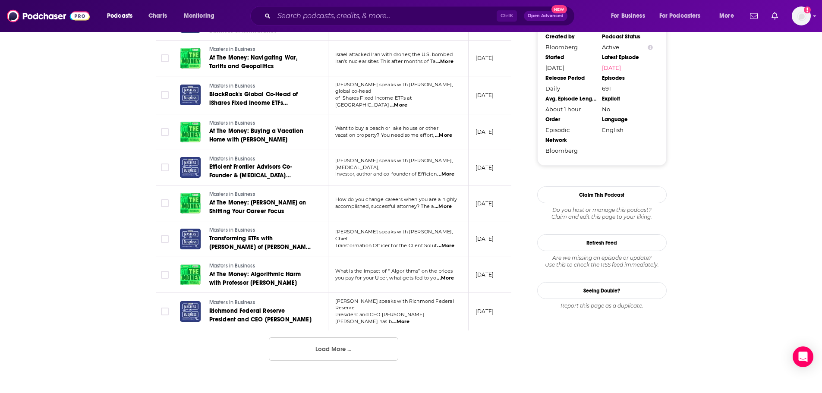
click at [443, 171] on span "...More" at bounding box center [445, 174] width 17 height 7
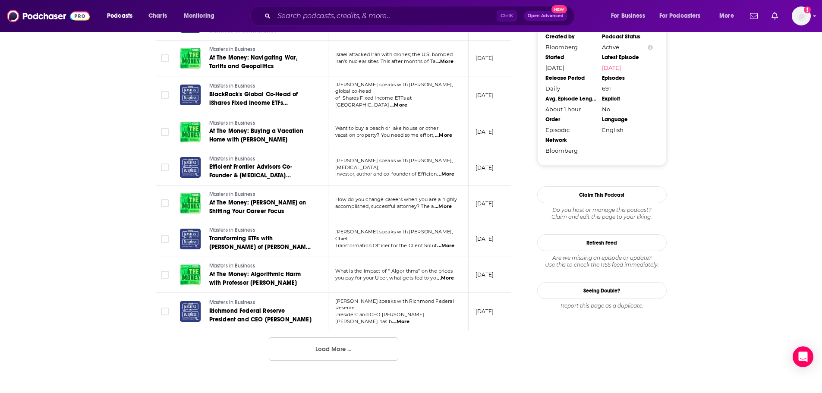
drag, startPoint x: 316, startPoint y: 347, endPoint x: 264, endPoint y: 341, distance: 52.6
click at [316, 347] on button "Load More ..." at bounding box center [334, 349] width 130 height 23
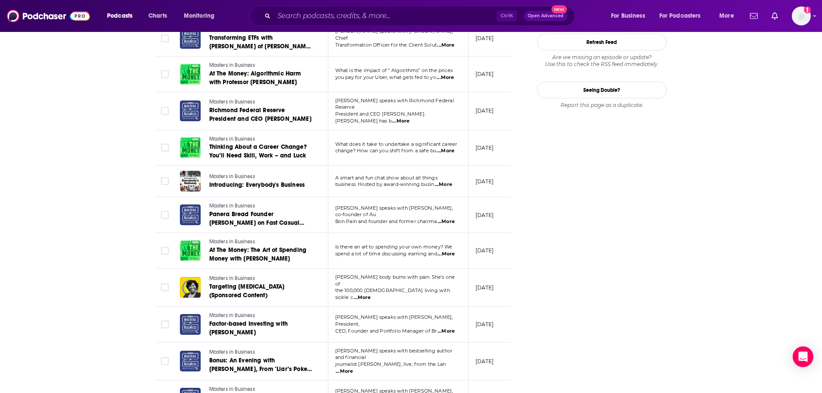
scroll to position [1036, 0]
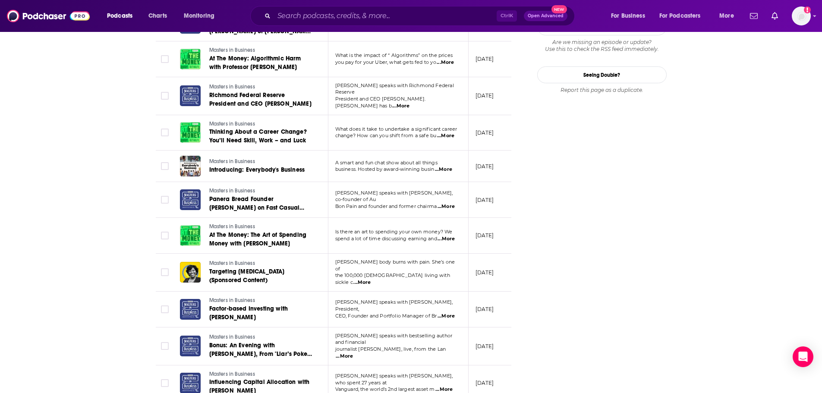
click at [449, 166] on span "...More" at bounding box center [443, 169] width 17 height 7
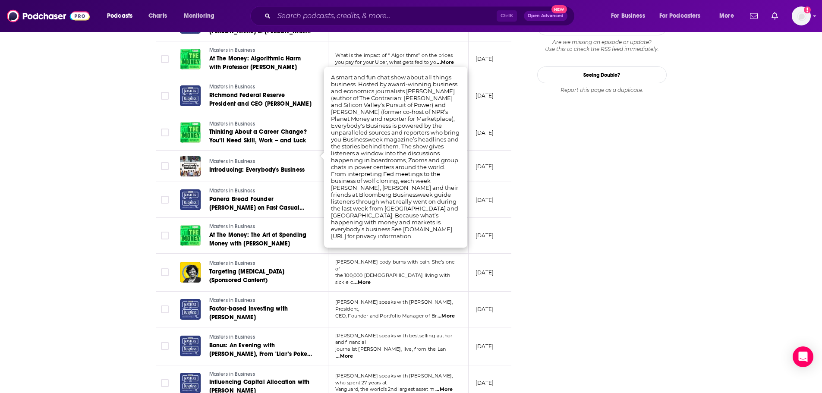
drag, startPoint x: 47, startPoint y: 241, endPoint x: 65, endPoint y: 234, distance: 18.4
click at [47, 241] on div "About Insights Episodes 691 Reviews 2 Credits 289 Lists 22 Similar Episodes of …" at bounding box center [411, 83] width 822 height 1957
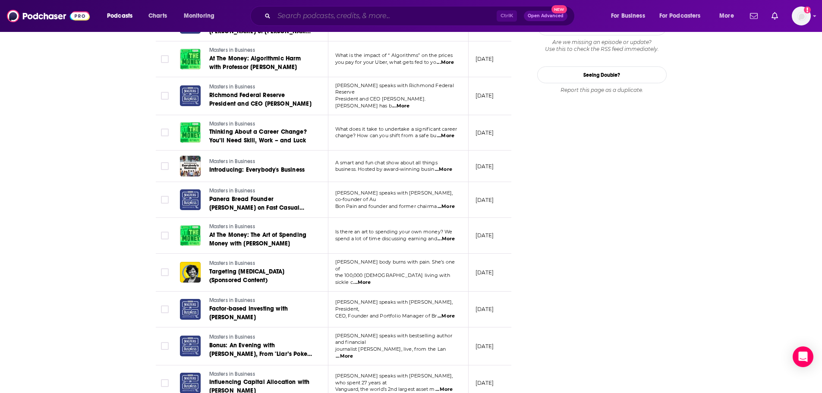
click at [325, 19] on input "Search podcasts, credits, & more..." at bounding box center [385, 16] width 223 height 14
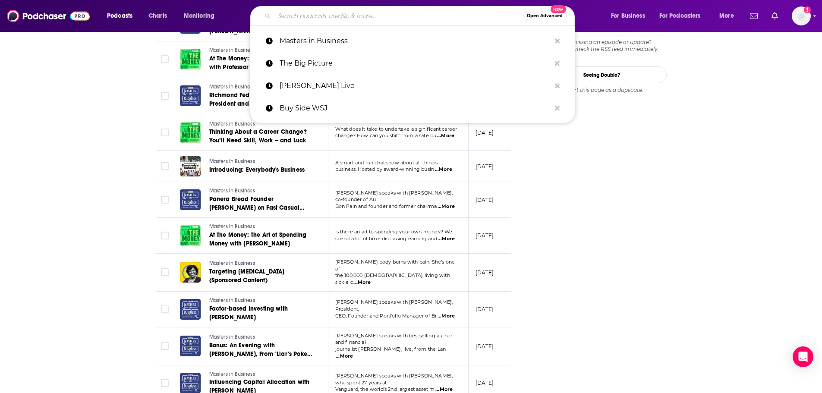
paste input "Beauty IQ Censored"
type input "Beauty IQ Censored"
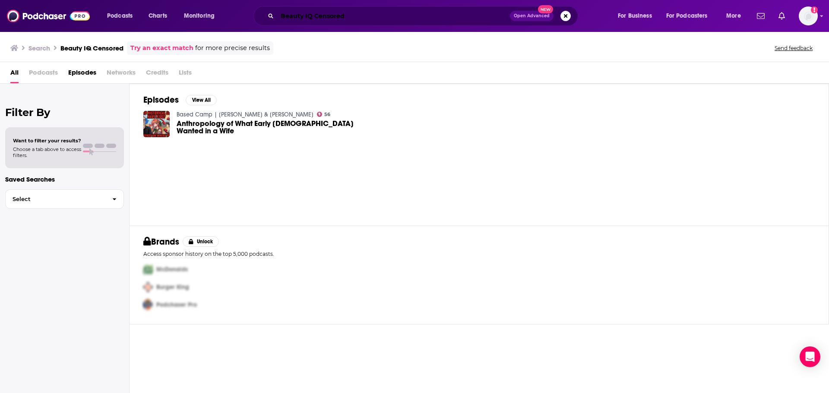
click at [339, 18] on input "Beauty IQ Censored" at bounding box center [393, 16] width 233 height 14
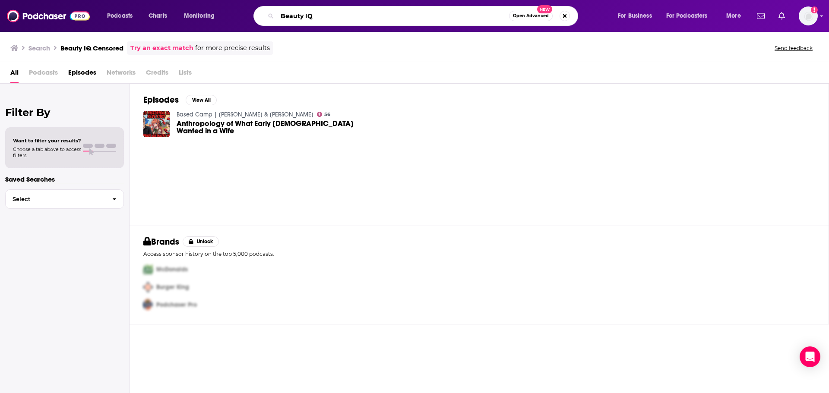
type input "Beauty IQ"
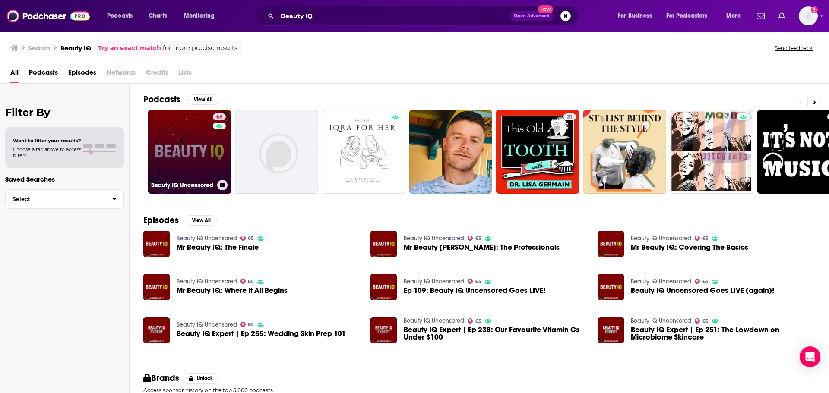
click at [189, 137] on link "65 Beauty IQ Uncensored" at bounding box center [190, 152] width 84 height 84
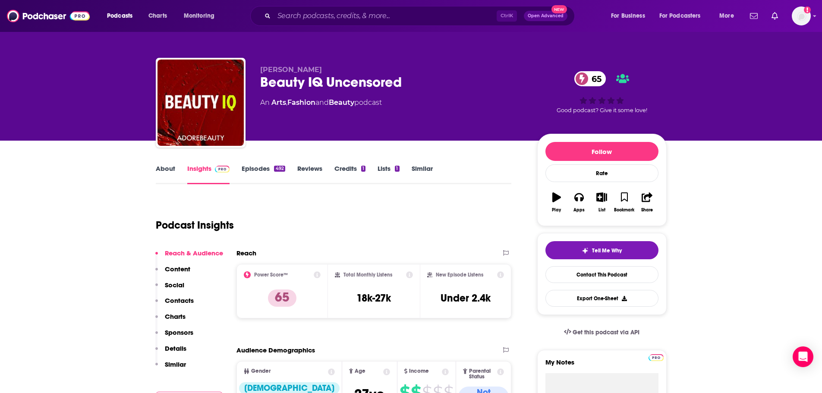
click at [163, 174] on link "About" at bounding box center [165, 174] width 19 height 20
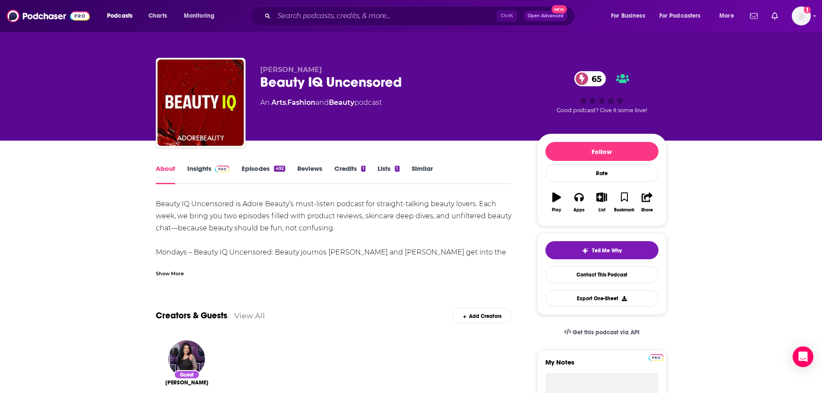
click at [177, 275] on div "Show More" at bounding box center [170, 273] width 28 height 8
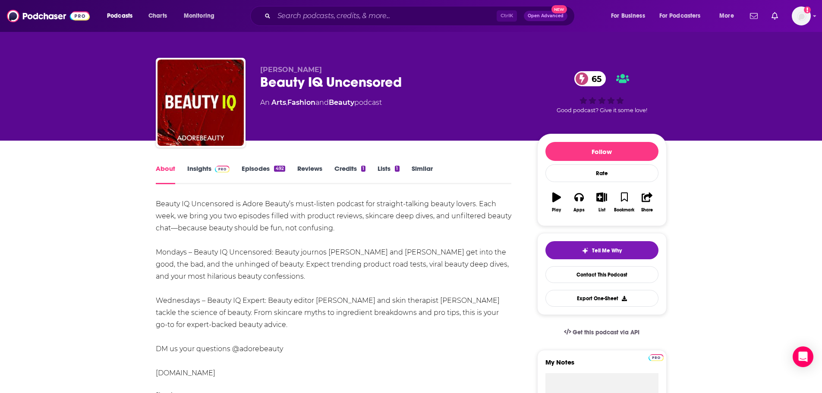
click at [200, 168] on link "Insights" at bounding box center [208, 174] width 43 height 20
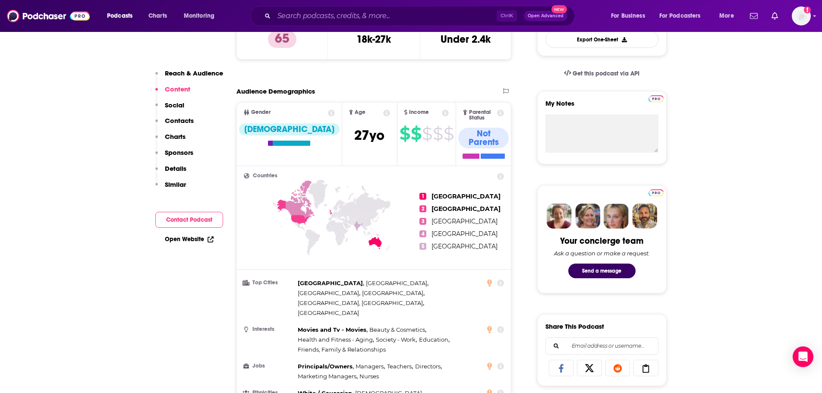
scroll to position [604, 0]
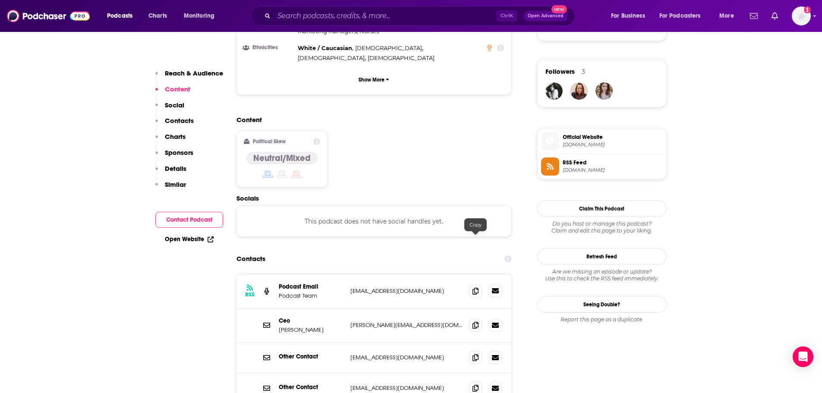
drag, startPoint x: 472, startPoint y: 242, endPoint x: 502, endPoint y: 240, distance: 29.4
click at [472, 285] on span at bounding box center [475, 291] width 13 height 13
click at [315, 19] on input "Search podcasts, credits, & more..." at bounding box center [385, 16] width 223 height 14
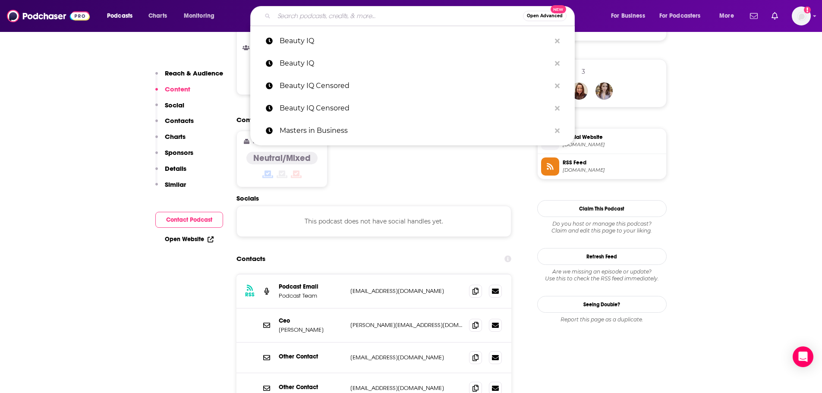
paste input "BeautyMe"
type input "BeautyMe"
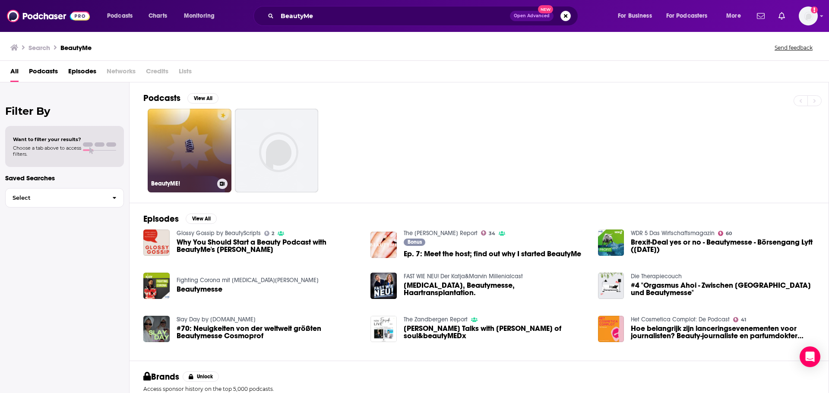
click at [215, 148] on link "BeautyME!" at bounding box center [190, 151] width 84 height 84
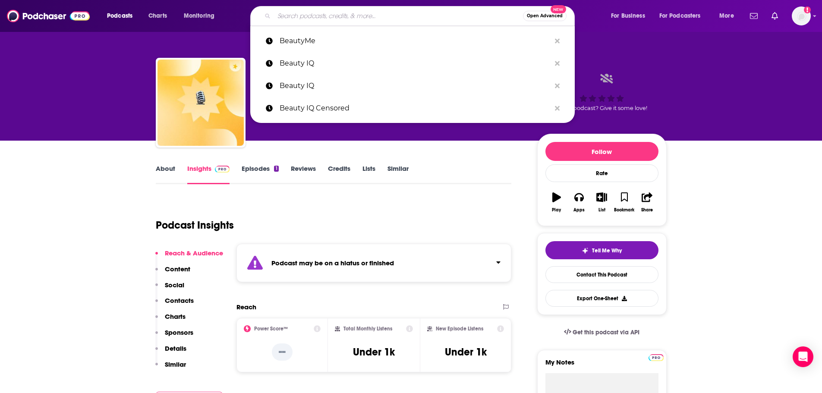
click at [345, 21] on input "Search podcasts, credits, & more..." at bounding box center [398, 16] width 249 height 14
paste input "[PERSON_NAME] Healthcare Digital Health"
type input "[PERSON_NAME] Healthcare Digital Health"
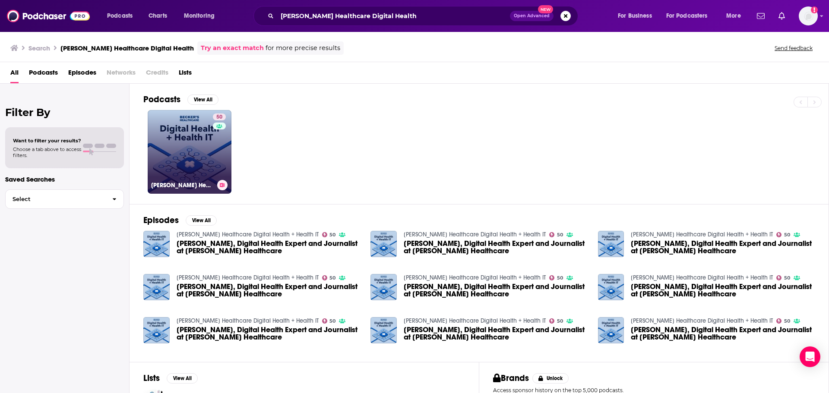
click at [209, 150] on link "50 [PERSON_NAME] Healthcare Digital Health + Health IT" at bounding box center [190, 152] width 84 height 84
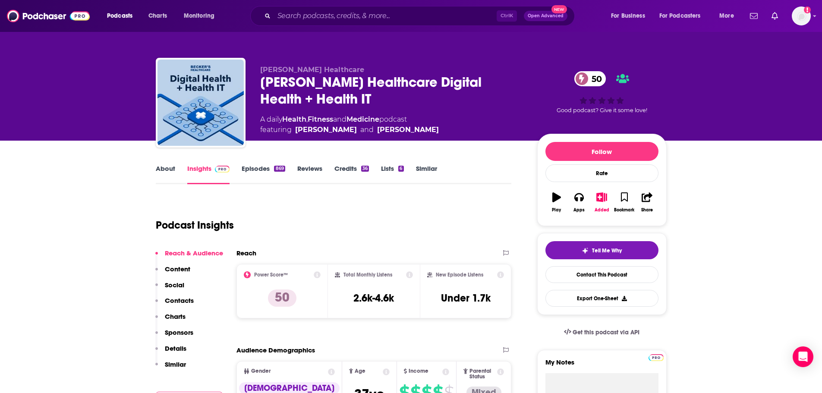
click at [174, 174] on link "About" at bounding box center [165, 174] width 19 height 20
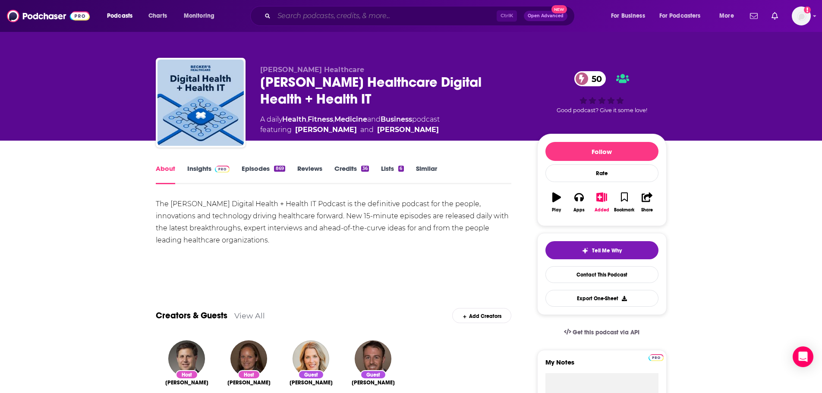
click at [289, 16] on input "Search podcasts, credits, & more..." at bounding box center [385, 16] width 223 height 14
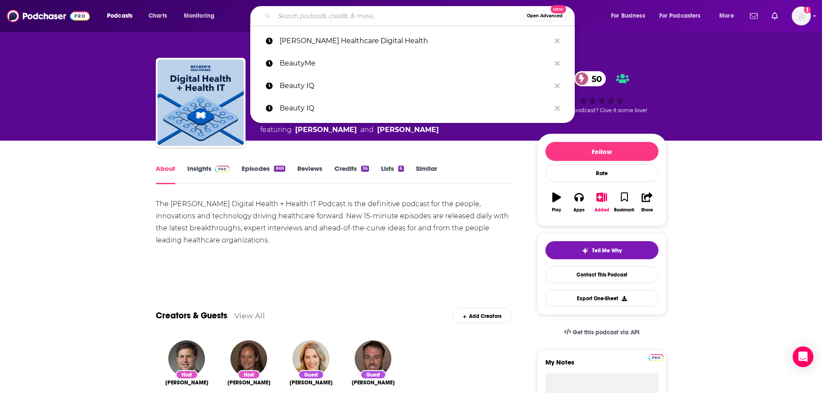
paste input "[PERSON_NAME] Healthcare Podcast"
type input "[PERSON_NAME] Healthcare Podcast"
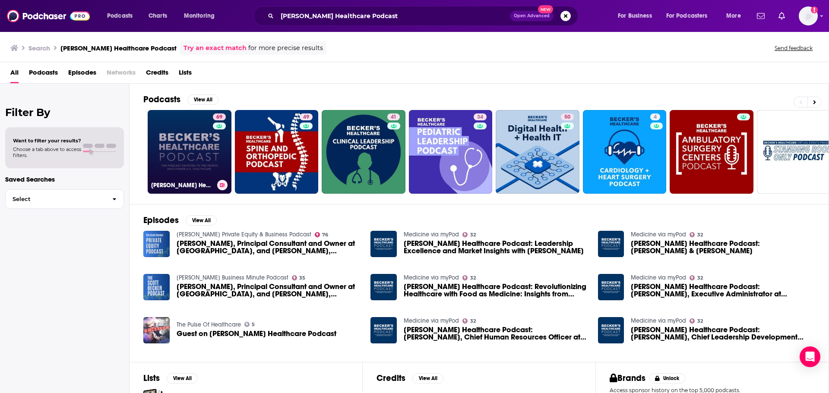
click at [191, 161] on link "69 [PERSON_NAME] Healthcare Podcast" at bounding box center [190, 152] width 84 height 84
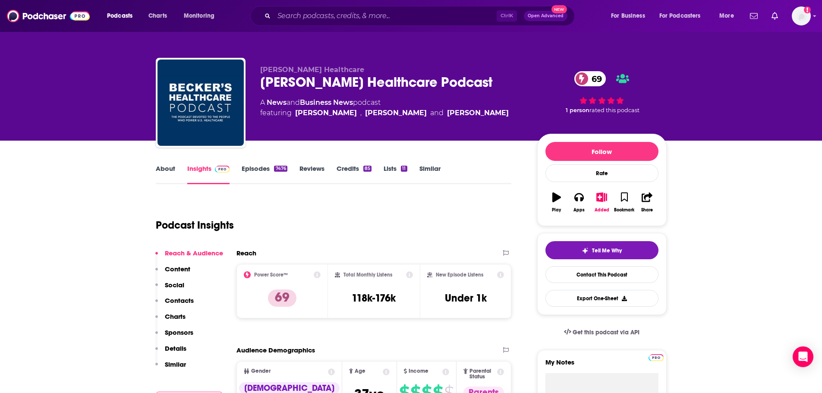
click at [161, 169] on link "About" at bounding box center [165, 174] width 19 height 20
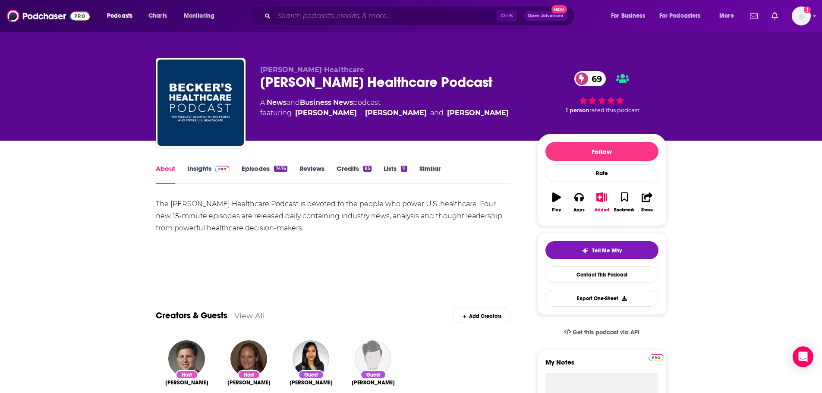
click at [311, 19] on input "Search podcasts, credits, & more..." at bounding box center [385, 16] width 223 height 14
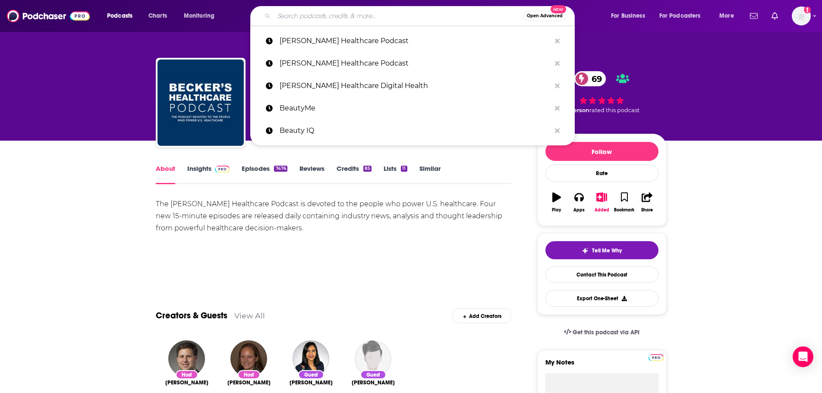
paste input "[PERSON_NAME] Healthcare Podcast"
type input "[PERSON_NAME] Healthcare Podcast"
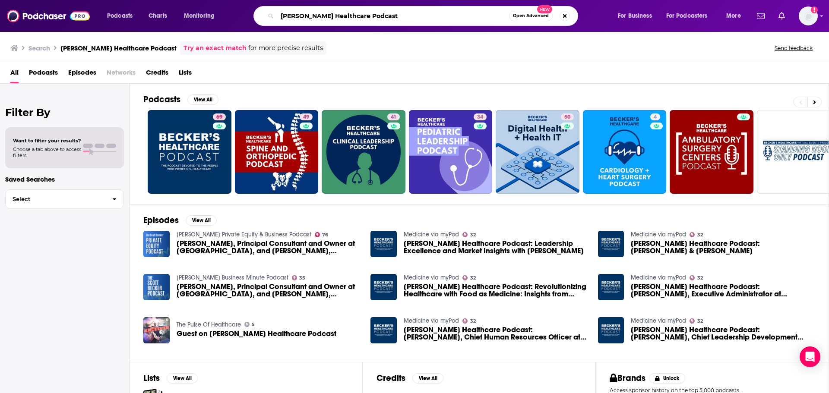
drag, startPoint x: 379, startPoint y: 16, endPoint x: 260, endPoint y: 16, distance: 118.3
click at [262, 16] on div "[PERSON_NAME] Healthcare Podcast Open Advanced New" at bounding box center [415, 16] width 325 height 20
paste input "hind The Money"
type input "Behind The Money"
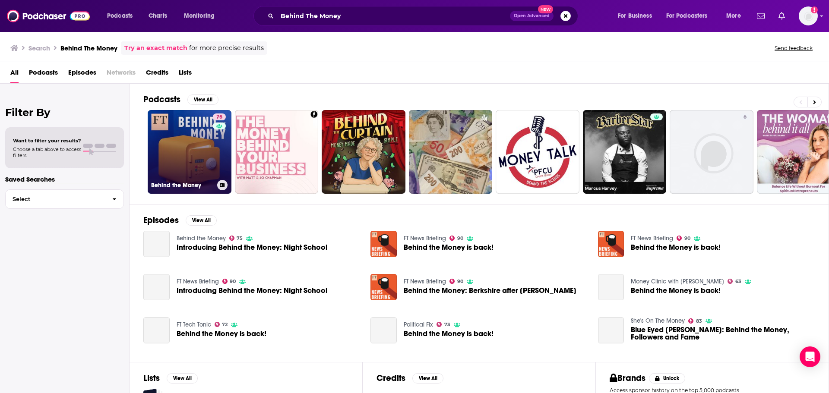
click at [190, 152] on link "75 Behind the Money" at bounding box center [190, 152] width 84 height 84
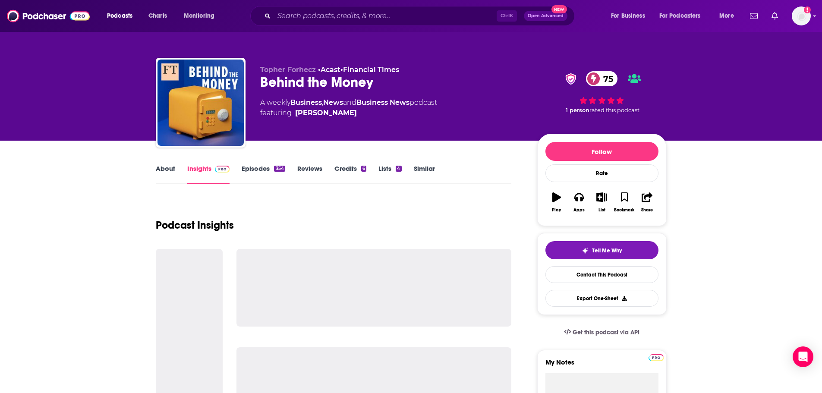
click at [161, 170] on link "About" at bounding box center [165, 174] width 19 height 20
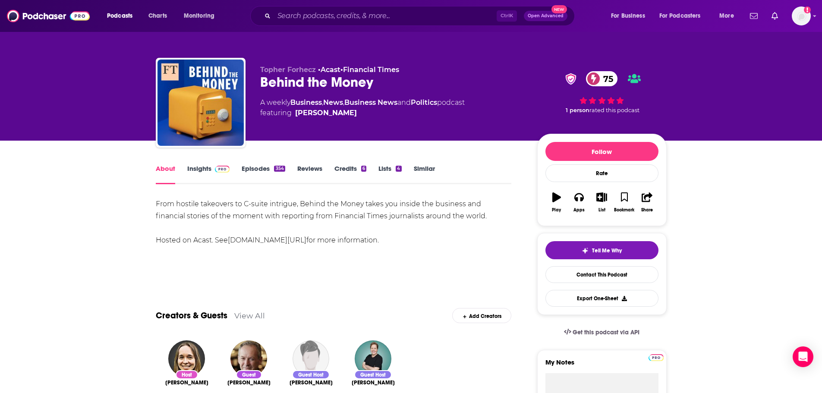
click at [202, 173] on link "Insights" at bounding box center [208, 174] width 43 height 20
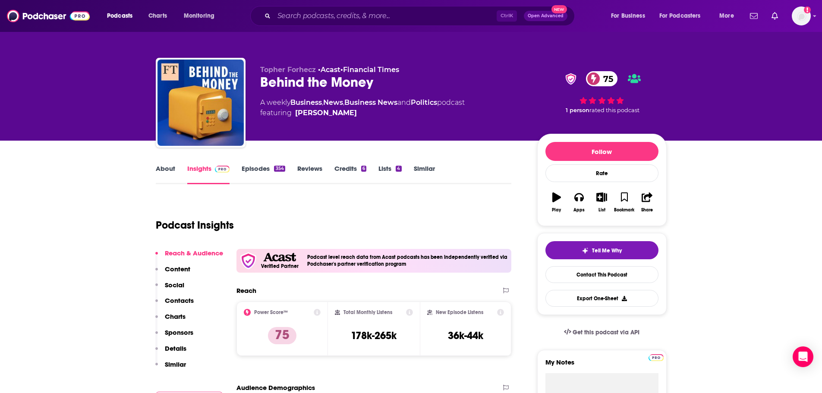
click at [156, 167] on link "About" at bounding box center [165, 174] width 19 height 20
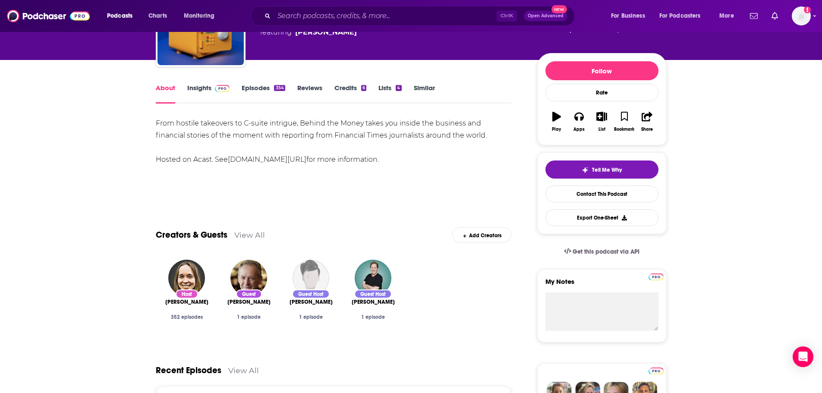
scroll to position [86, 0]
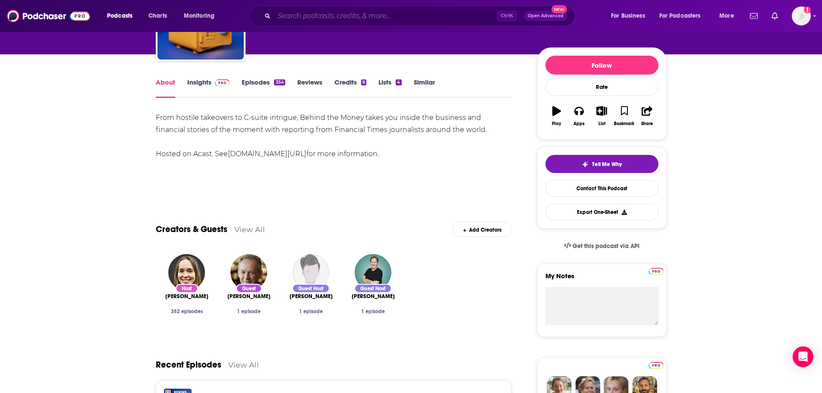
click at [294, 18] on input "Search podcasts, credits, & more..." at bounding box center [385, 16] width 223 height 14
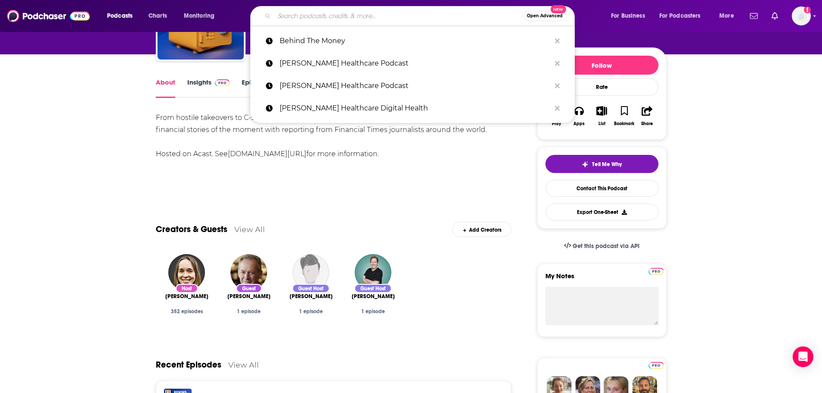
paste input "Behind the Numbers"
type input "Behind the Numbers"
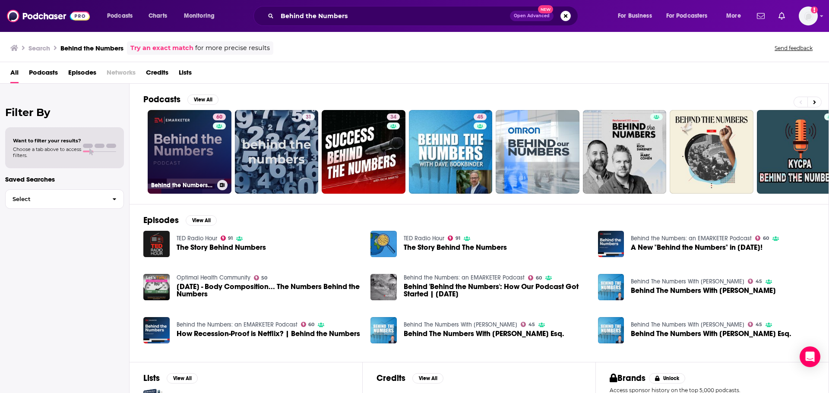
click at [188, 152] on link "60 Behind the Numbers: an EMARKETER Podcast" at bounding box center [190, 152] width 84 height 84
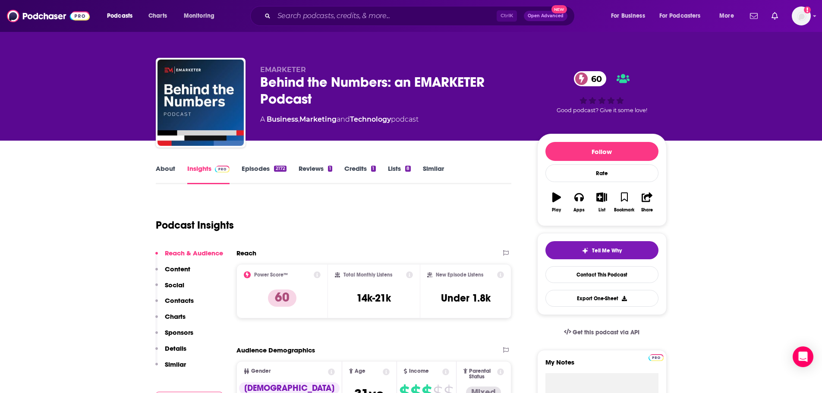
click at [165, 174] on link "About" at bounding box center [165, 174] width 19 height 20
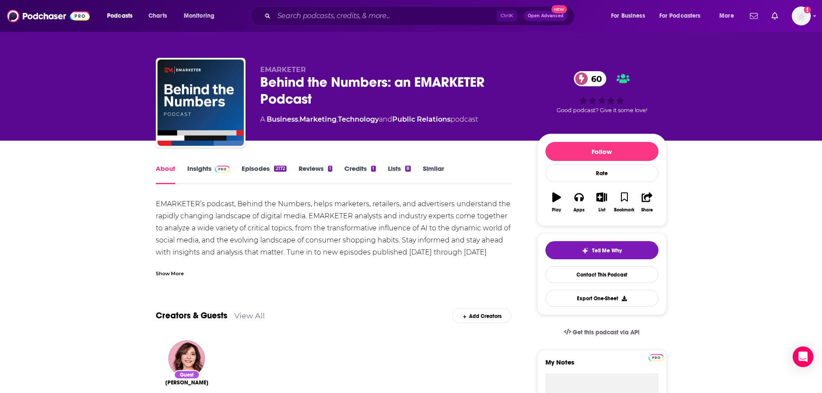
click at [175, 275] on div "Show More" at bounding box center [170, 273] width 28 height 8
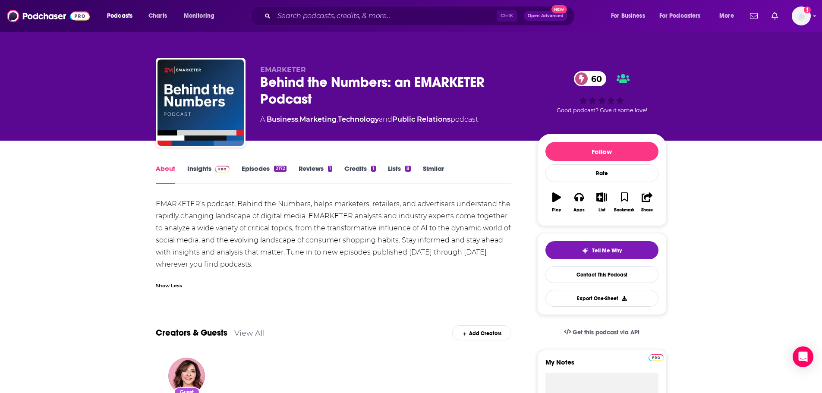
click at [197, 174] on link "Insights" at bounding box center [208, 174] width 43 height 20
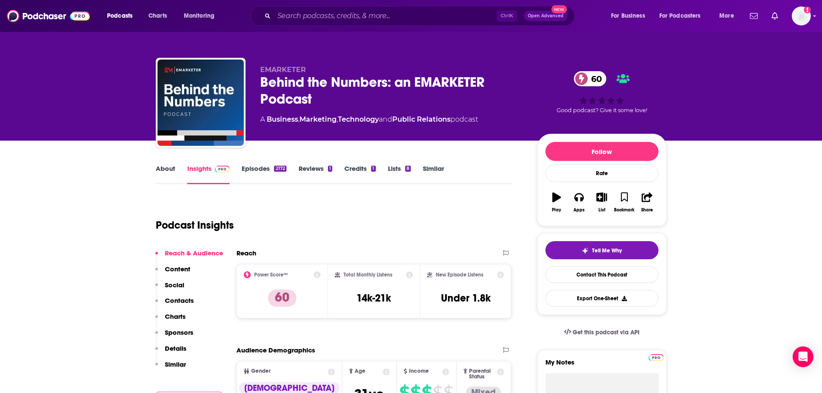
click at [263, 170] on link "Episodes 2172" at bounding box center [264, 174] width 44 height 20
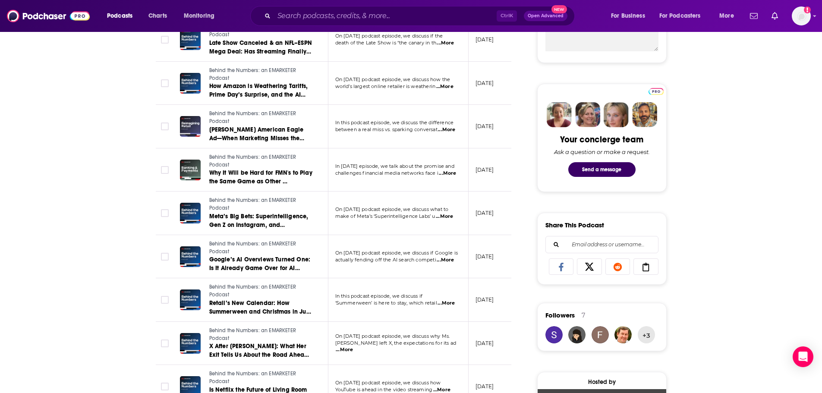
scroll to position [345, 0]
